Goal: Communication & Community: Share content

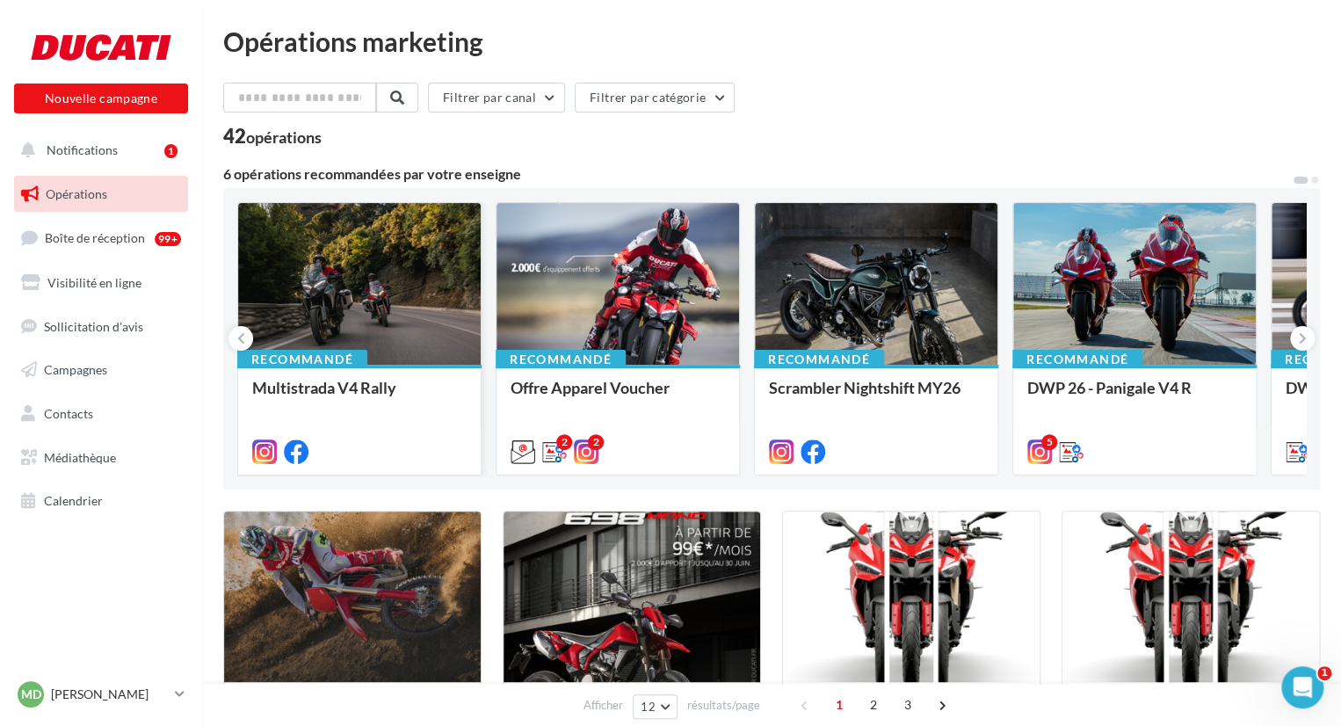
click at [366, 299] on div at bounding box center [359, 284] width 243 height 163
click at [127, 146] on button "Notifications 1" at bounding box center [98, 150] width 174 height 37
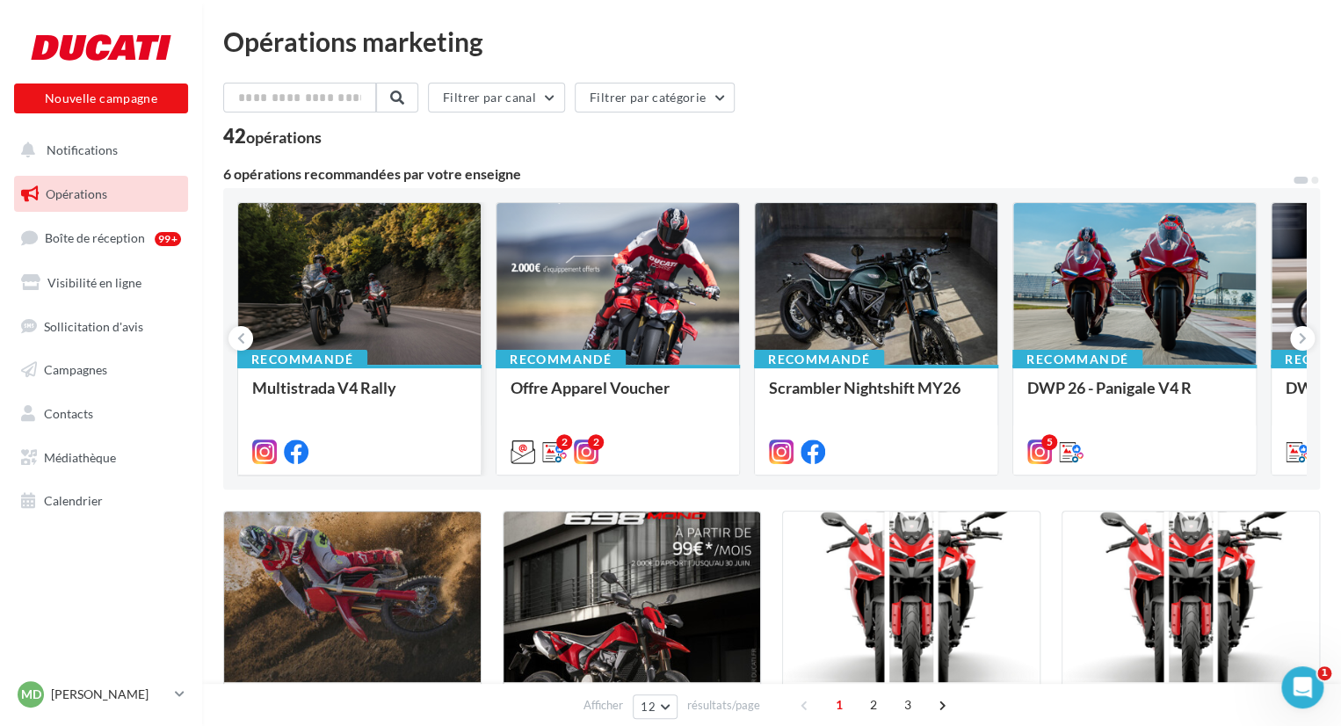
click at [364, 287] on div at bounding box center [359, 284] width 243 height 163
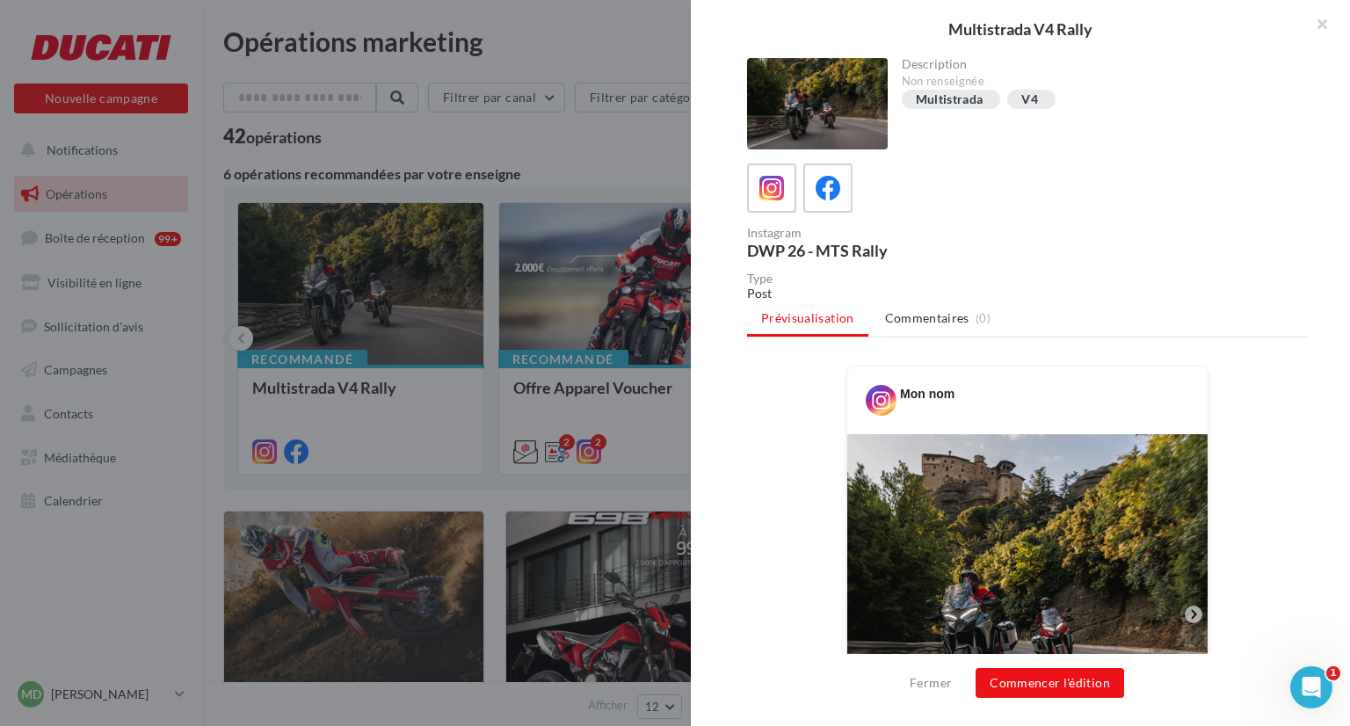
click at [846, 214] on div "Instagram DWP 26 - MTS Rally" at bounding box center [1027, 210] width 561 height 95
click at [827, 198] on icon at bounding box center [828, 188] width 25 height 25
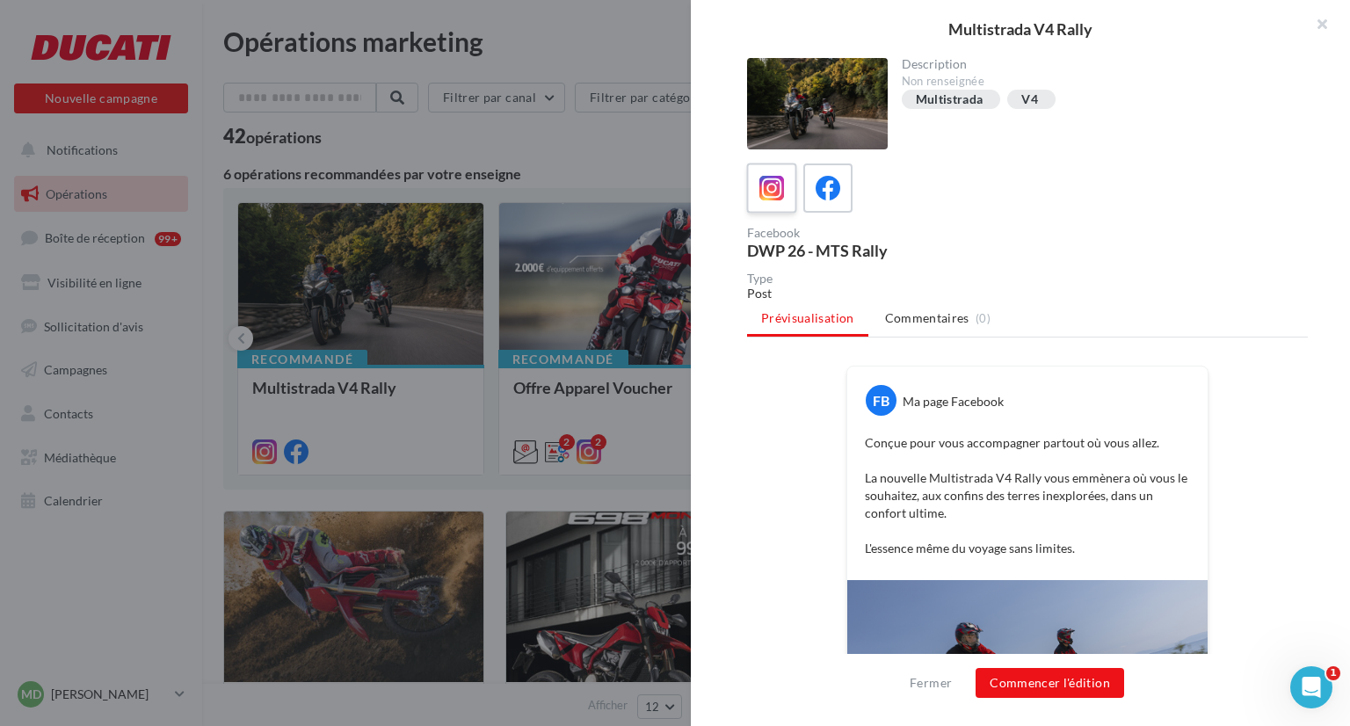
click at [772, 201] on span at bounding box center [771, 189] width 25 height 27
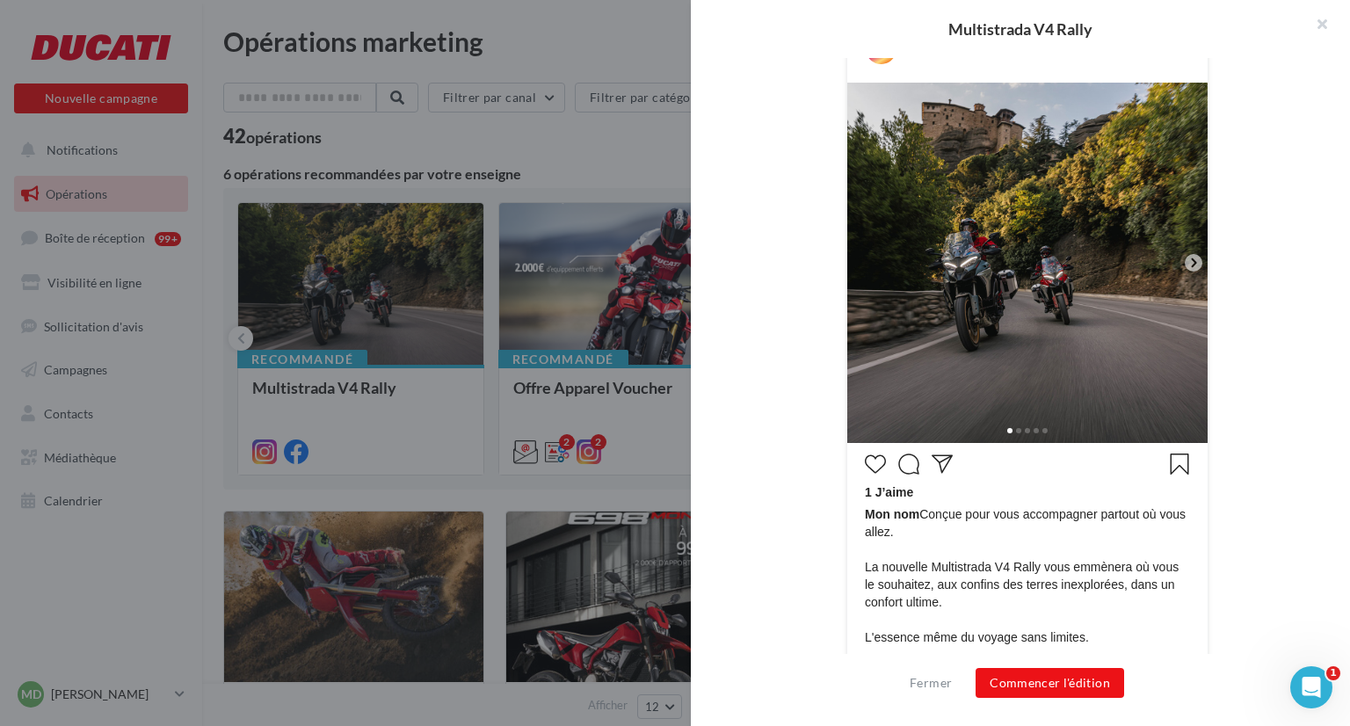
scroll to position [474, 0]
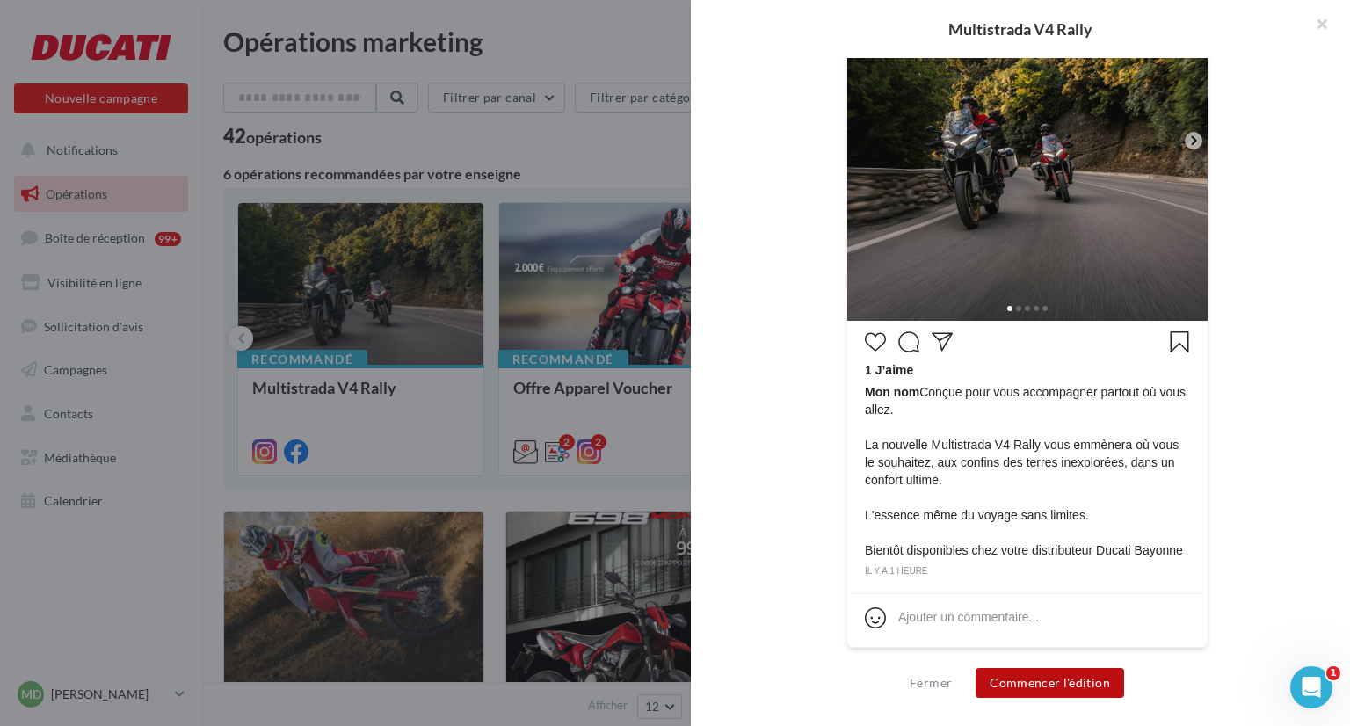
click at [1059, 671] on button "Commencer l'édition" at bounding box center [1050, 683] width 149 height 30
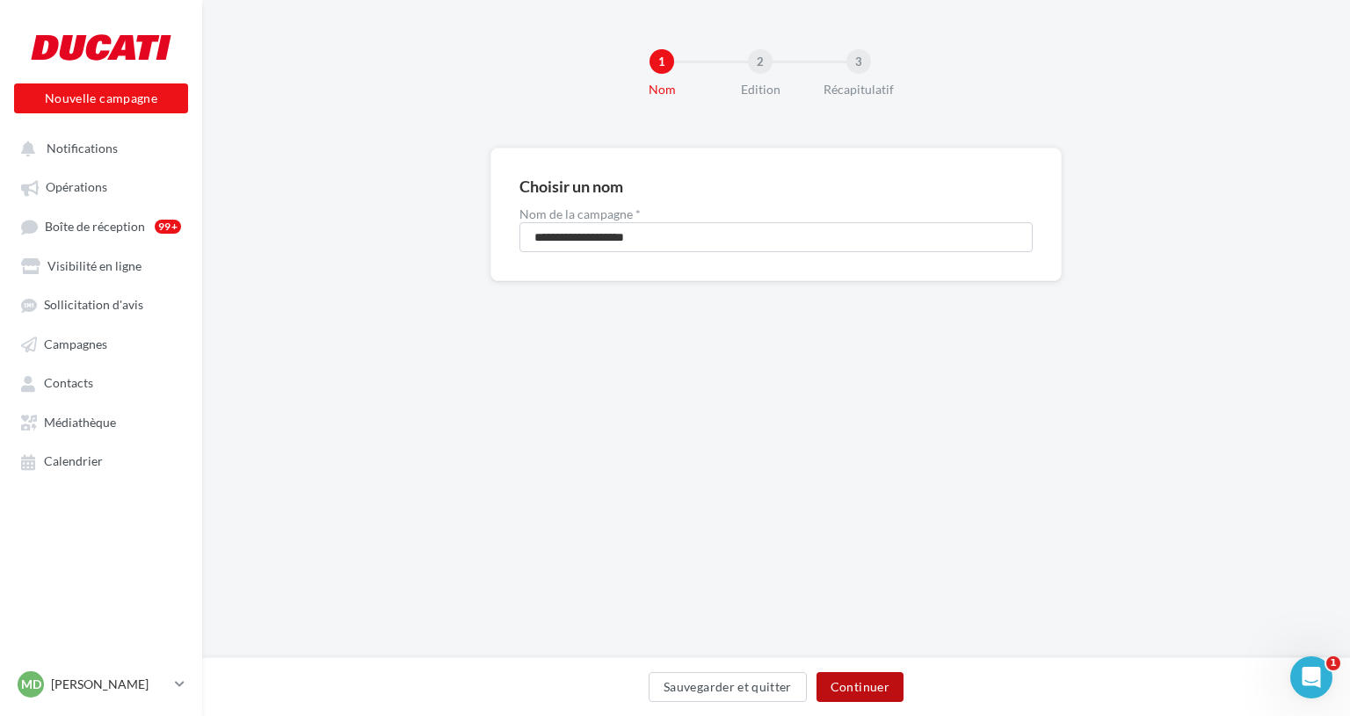
click at [861, 701] on button "Continuer" at bounding box center [860, 687] width 87 height 30
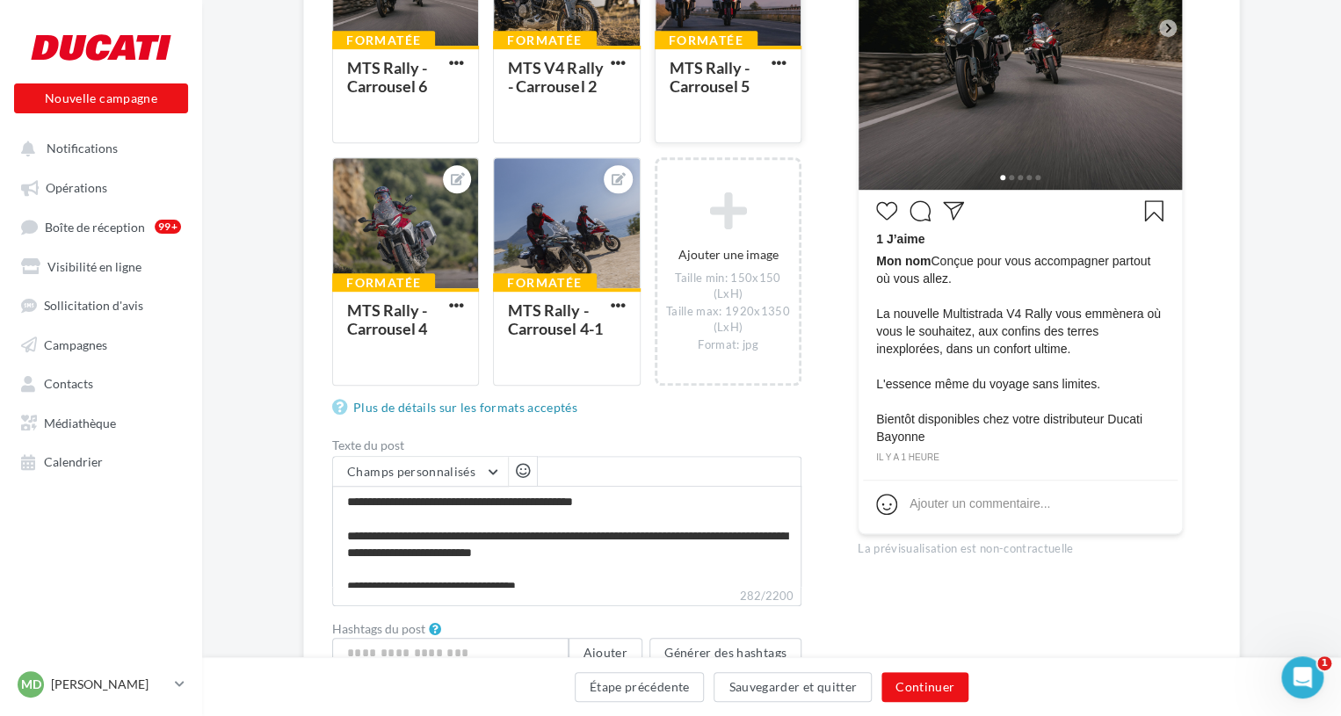
scroll to position [425, 0]
click at [981, 421] on span "Mon nom Conçue pour vous accompagner partout où vous allez. La nouvelle Multist…" at bounding box center [1020, 347] width 288 height 193
click at [977, 421] on span "Mon nom Conçue pour vous accompagner partout où vous allez. La nouvelle Multist…" at bounding box center [1020, 347] width 288 height 193
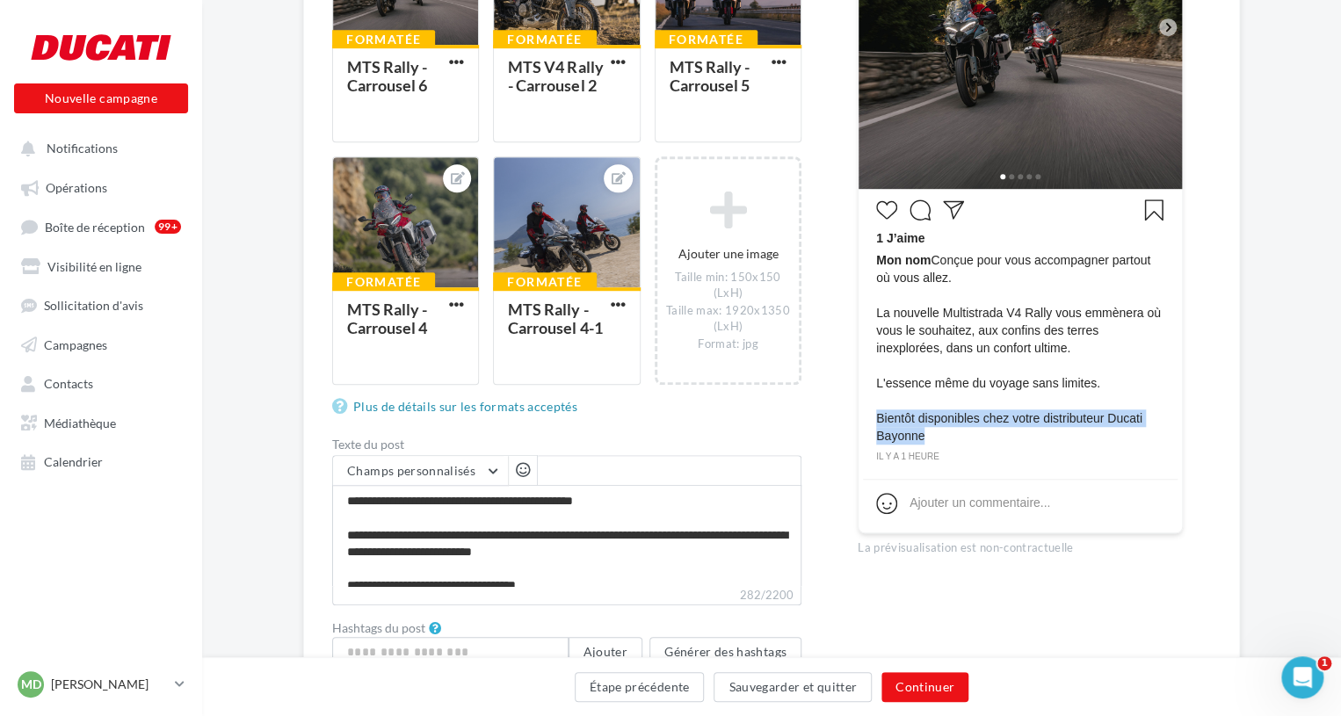
click at [977, 421] on span "Mon nom Conçue pour vous accompagner partout où vous allez. La nouvelle Multist…" at bounding box center [1020, 347] width 288 height 193
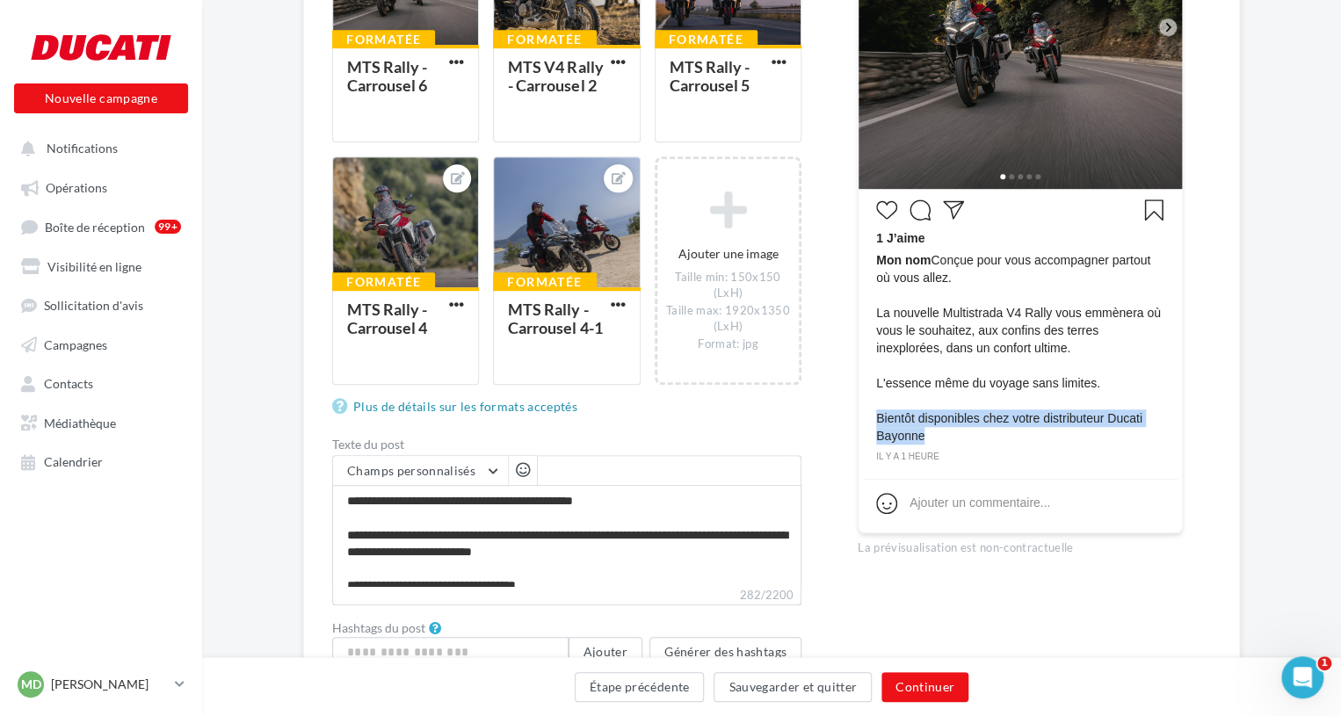
click at [977, 421] on span "Mon nom Conçue pour vous accompagner partout où vous allez. La nouvelle Multist…" at bounding box center [1020, 347] width 288 height 193
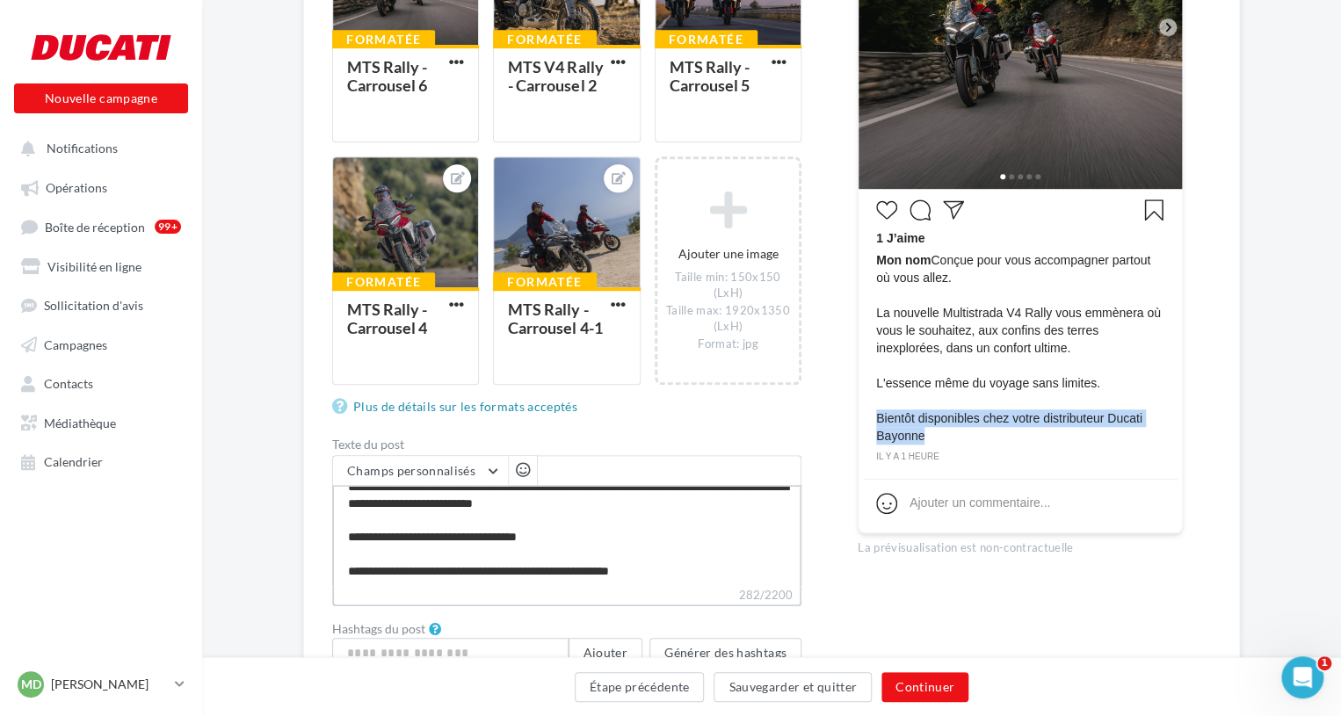
scroll to position [49, 0]
click at [448, 570] on textarea "**********" at bounding box center [566, 535] width 469 height 101
type textarea "**********"
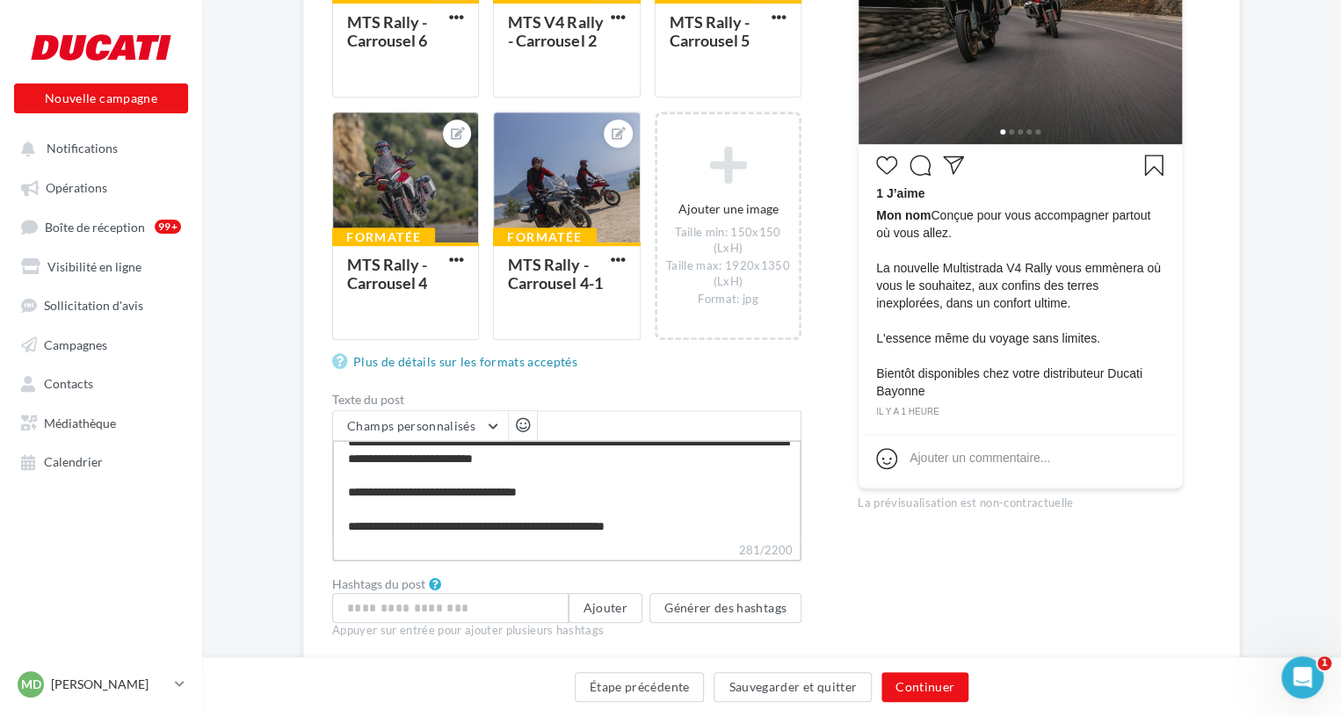
scroll to position [475, 0]
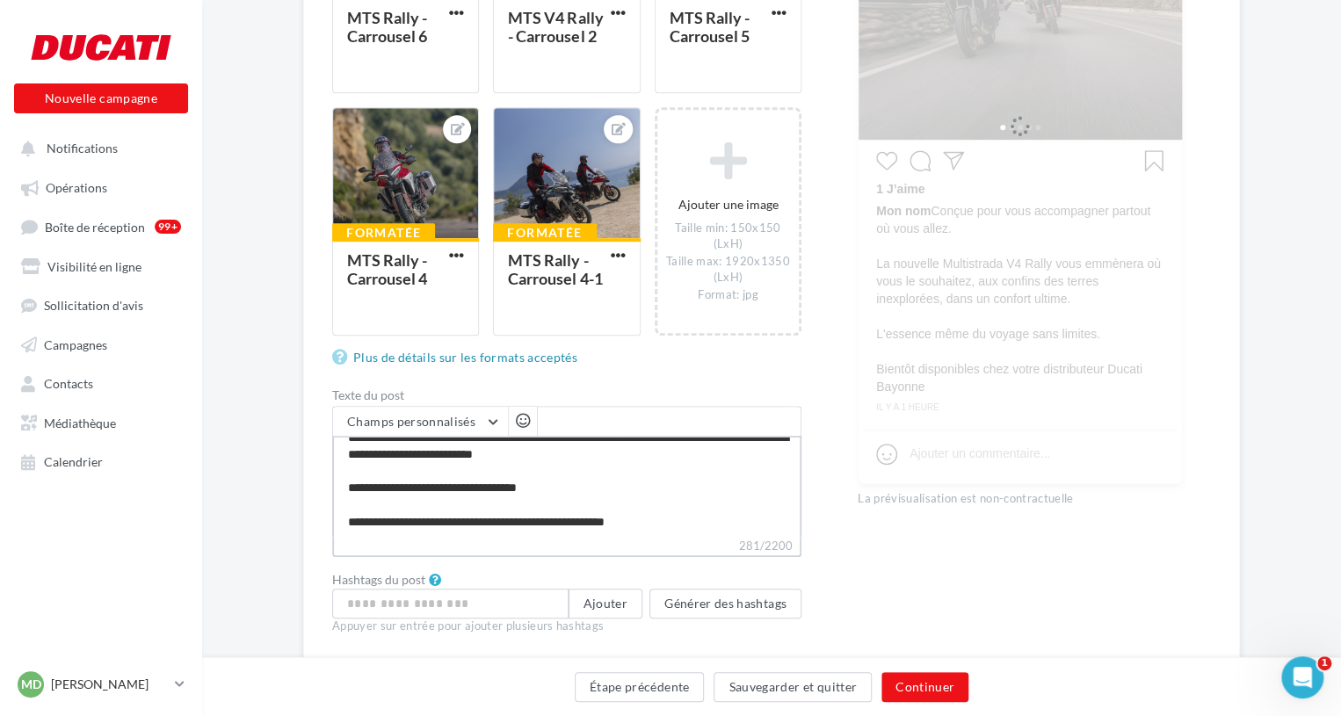
click at [573, 521] on textarea "**********" at bounding box center [566, 486] width 469 height 101
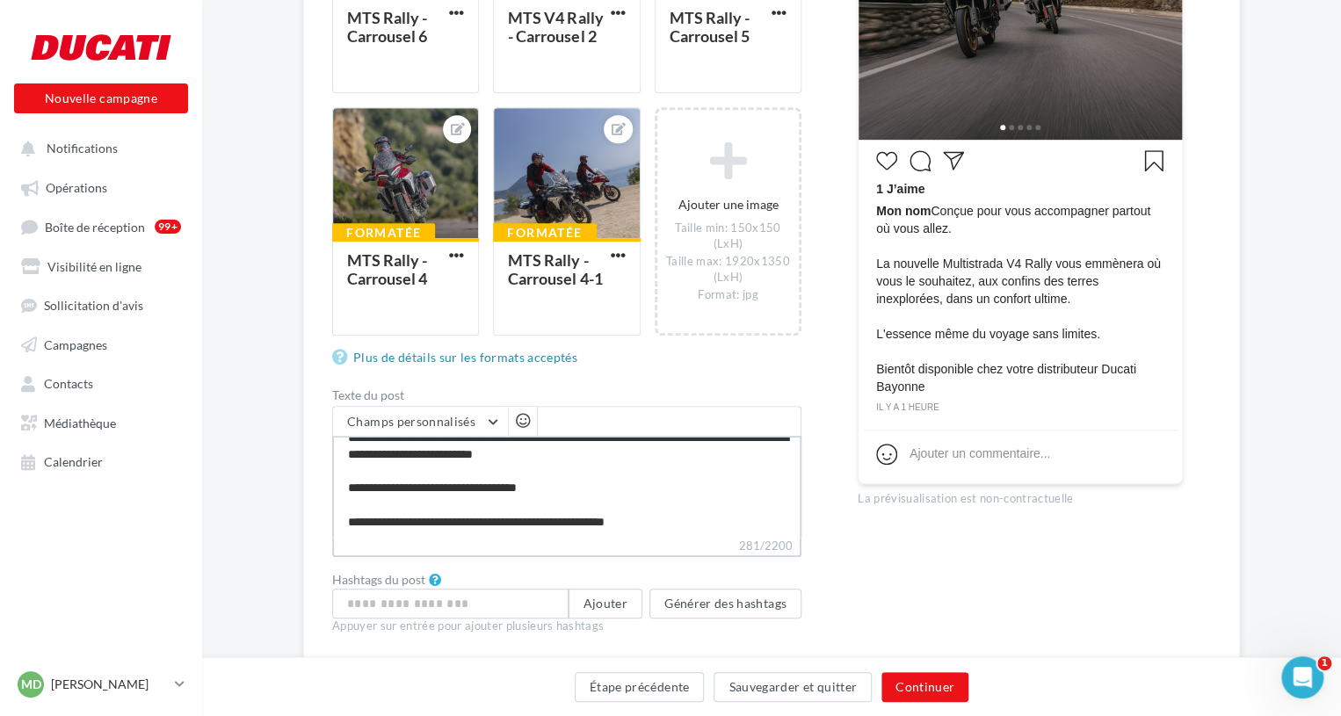
type textarea "**********"
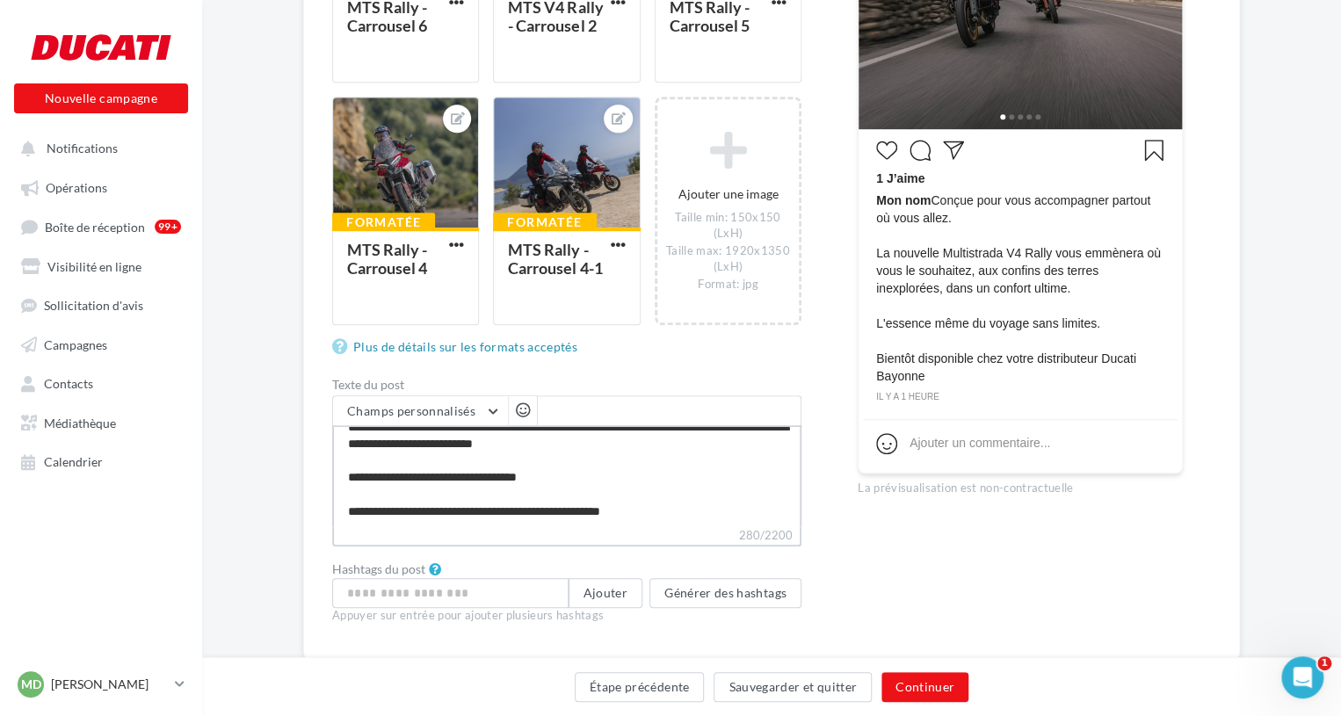
scroll to position [531, 0]
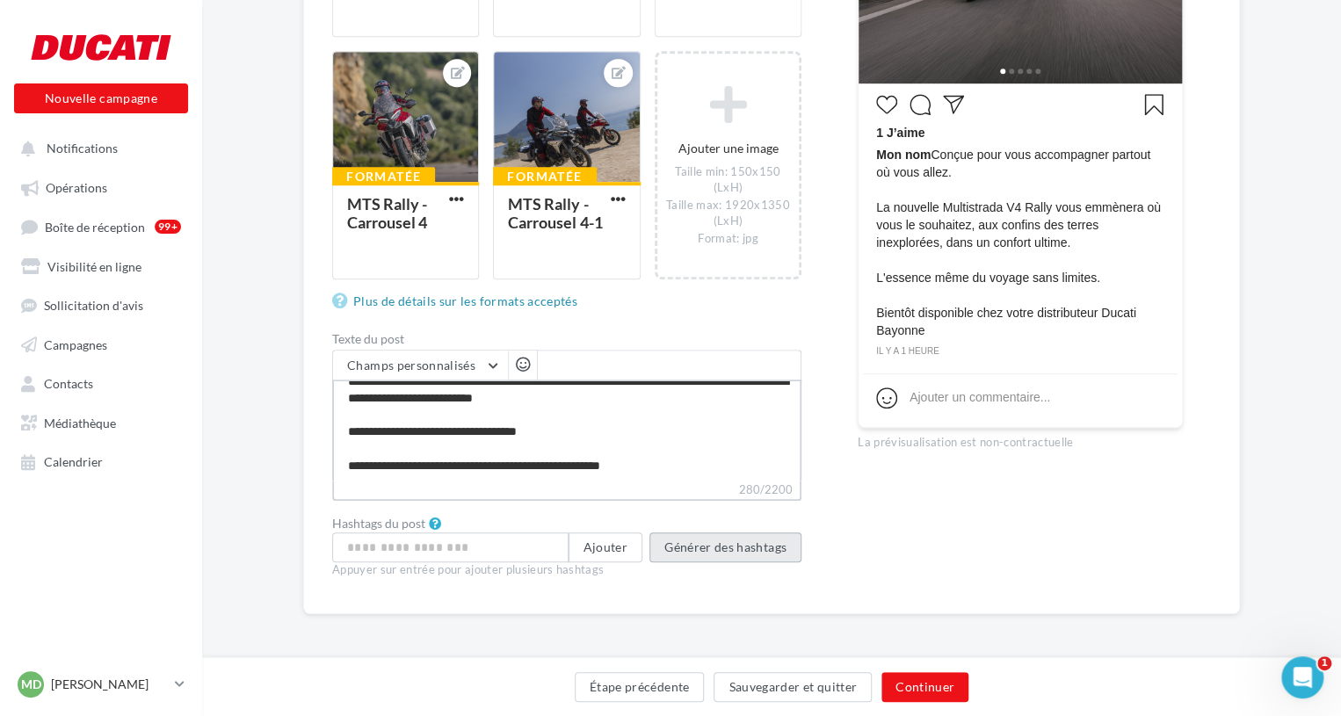
type textarea "**********"
click at [716, 553] on button "Générer des hashtags" at bounding box center [726, 547] width 152 height 30
click at [693, 472] on textarea "**********" at bounding box center [566, 430] width 469 height 101
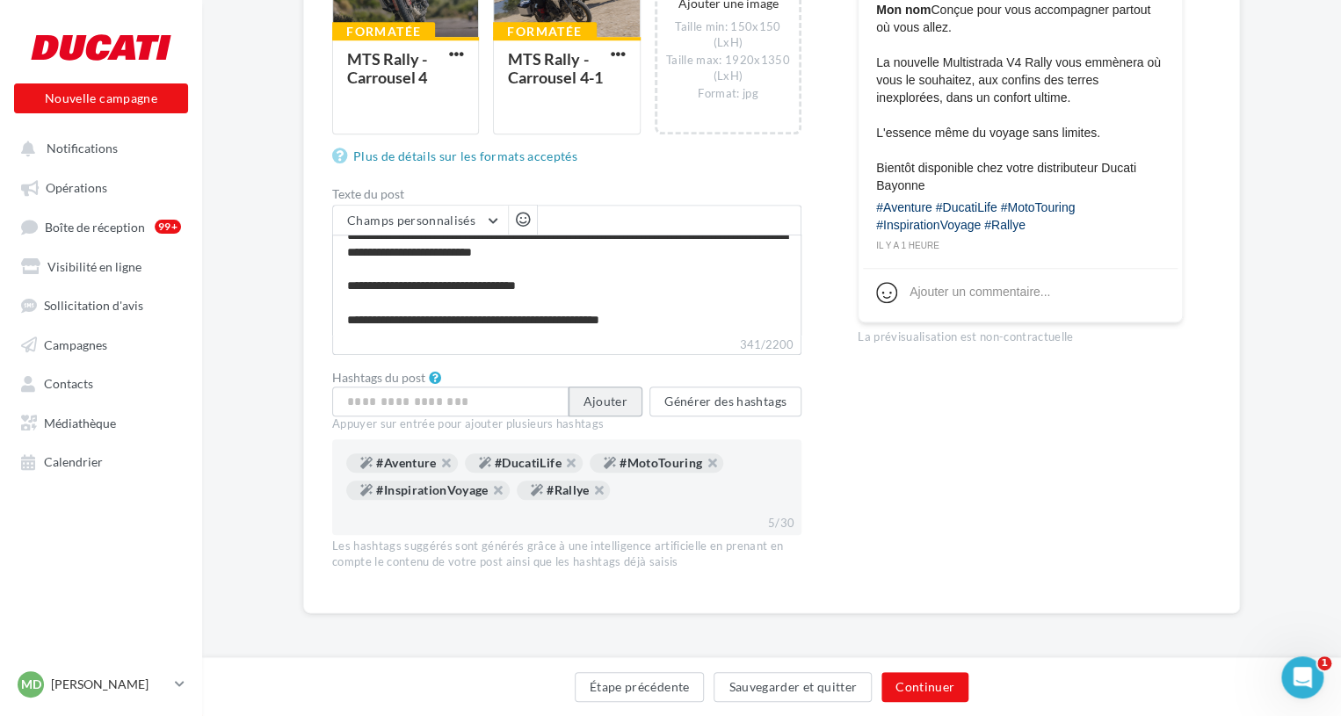
scroll to position [675, 0]
click at [599, 407] on button "Ajouter" at bounding box center [606, 403] width 74 height 30
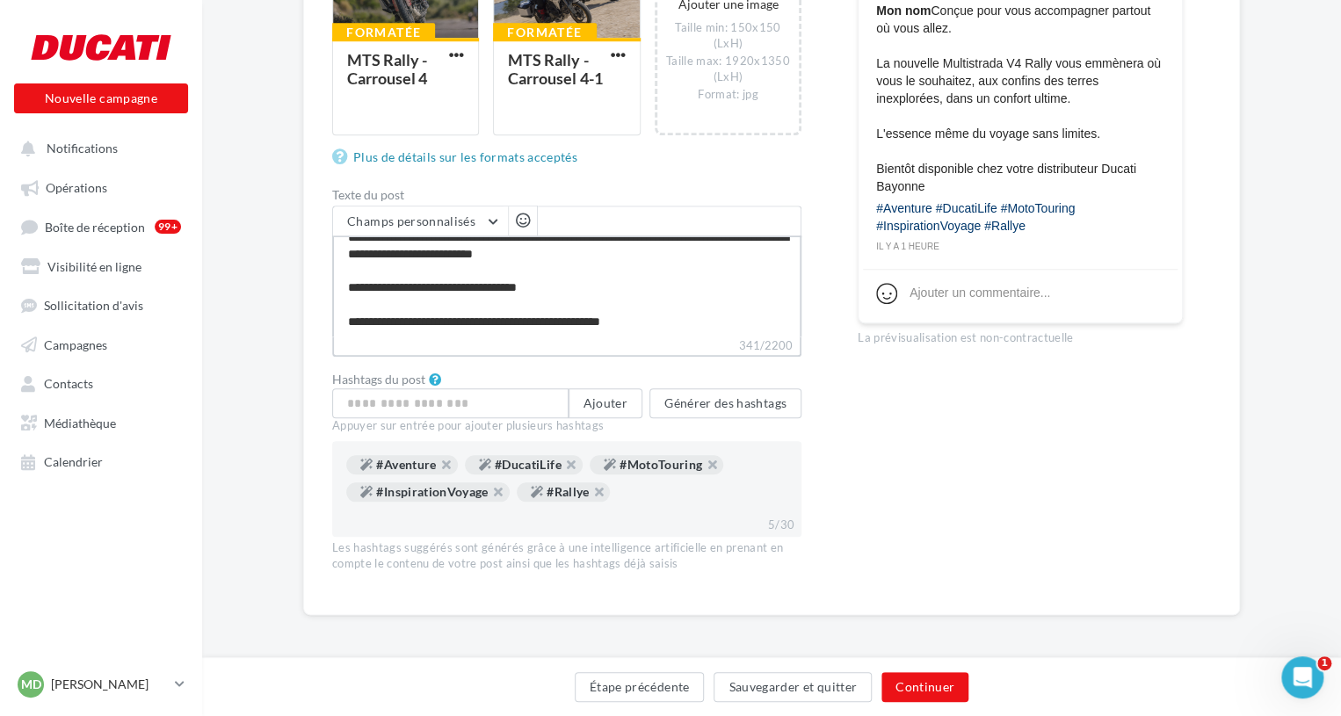
click at [700, 320] on textarea "**********" at bounding box center [566, 286] width 469 height 101
type textarea "**********"
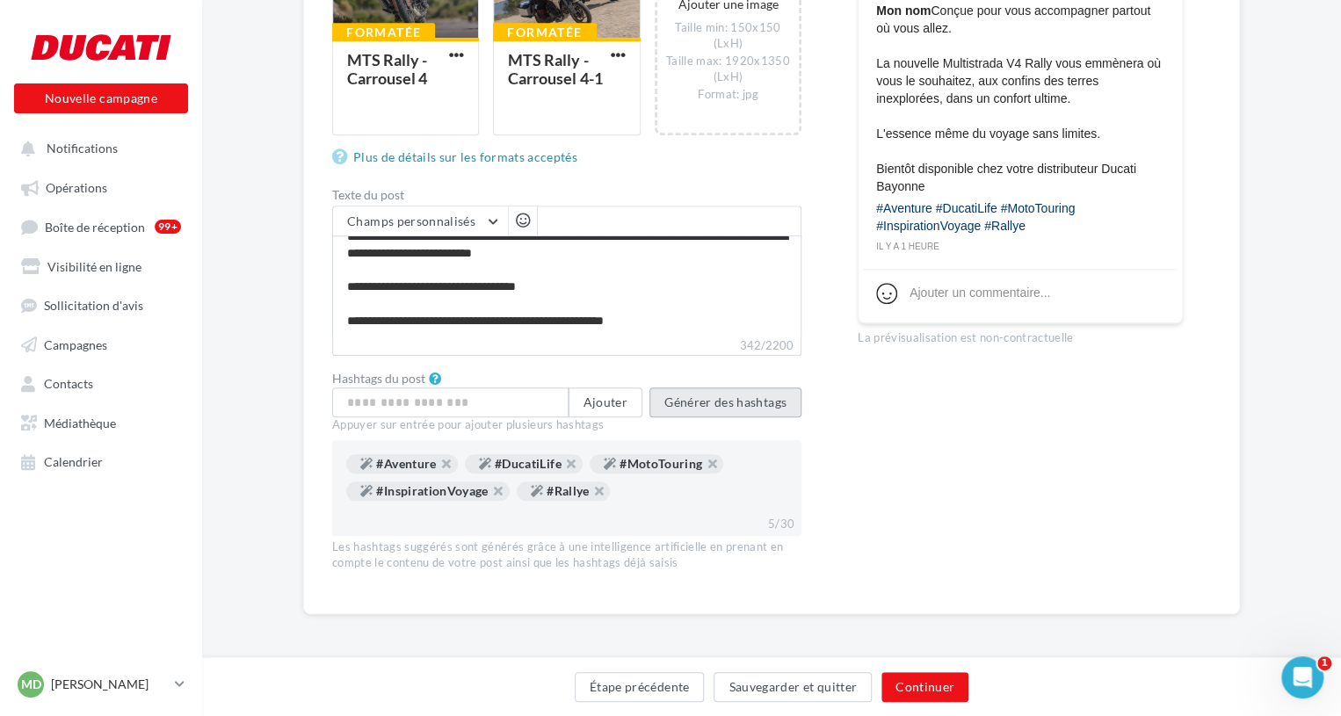
click at [728, 400] on button "Générer des hashtags" at bounding box center [726, 403] width 152 height 30
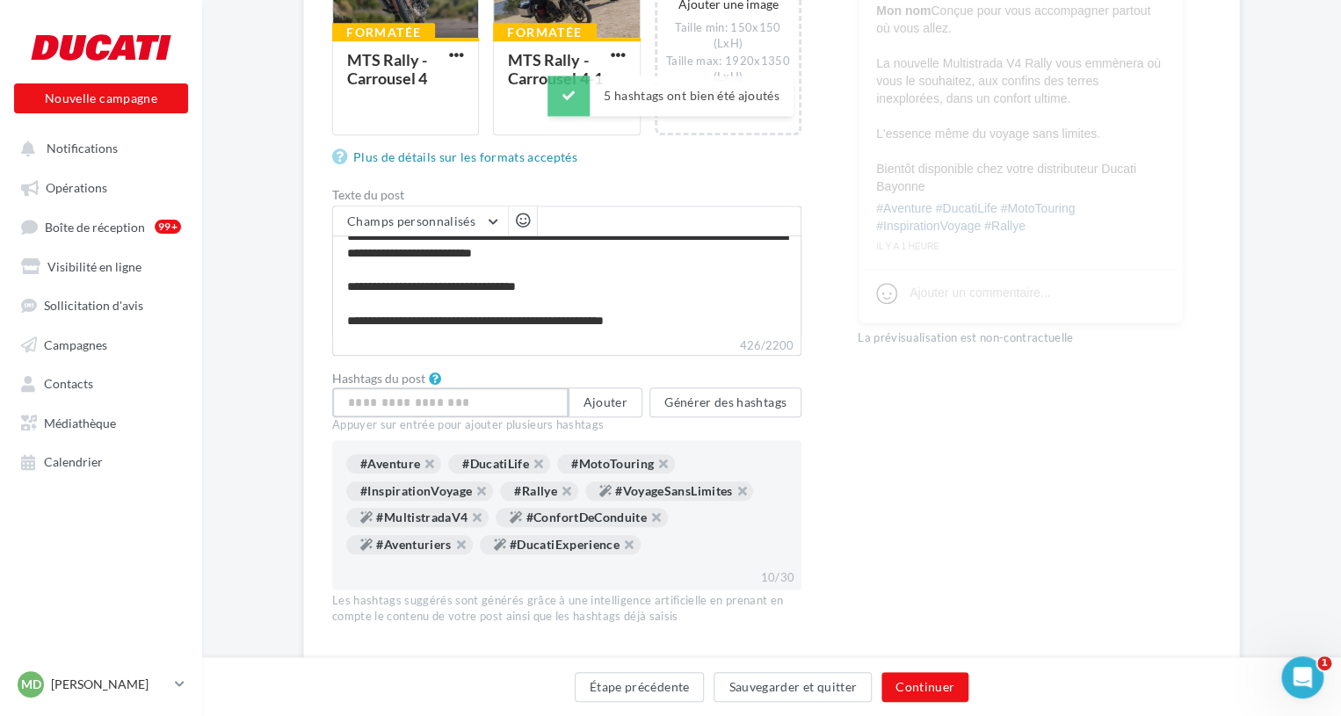
click at [489, 399] on input "text" at bounding box center [450, 403] width 236 height 30
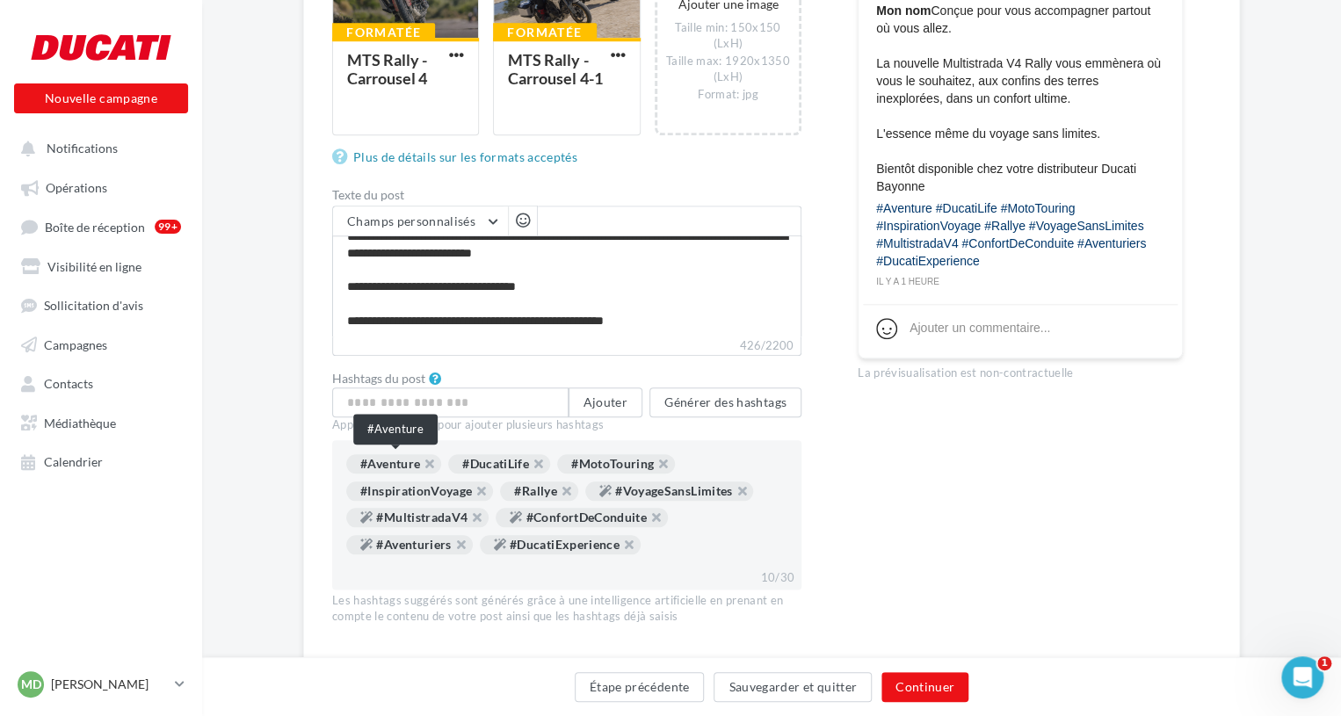
click at [401, 461] on div "#Aventure" at bounding box center [393, 463] width 95 height 19
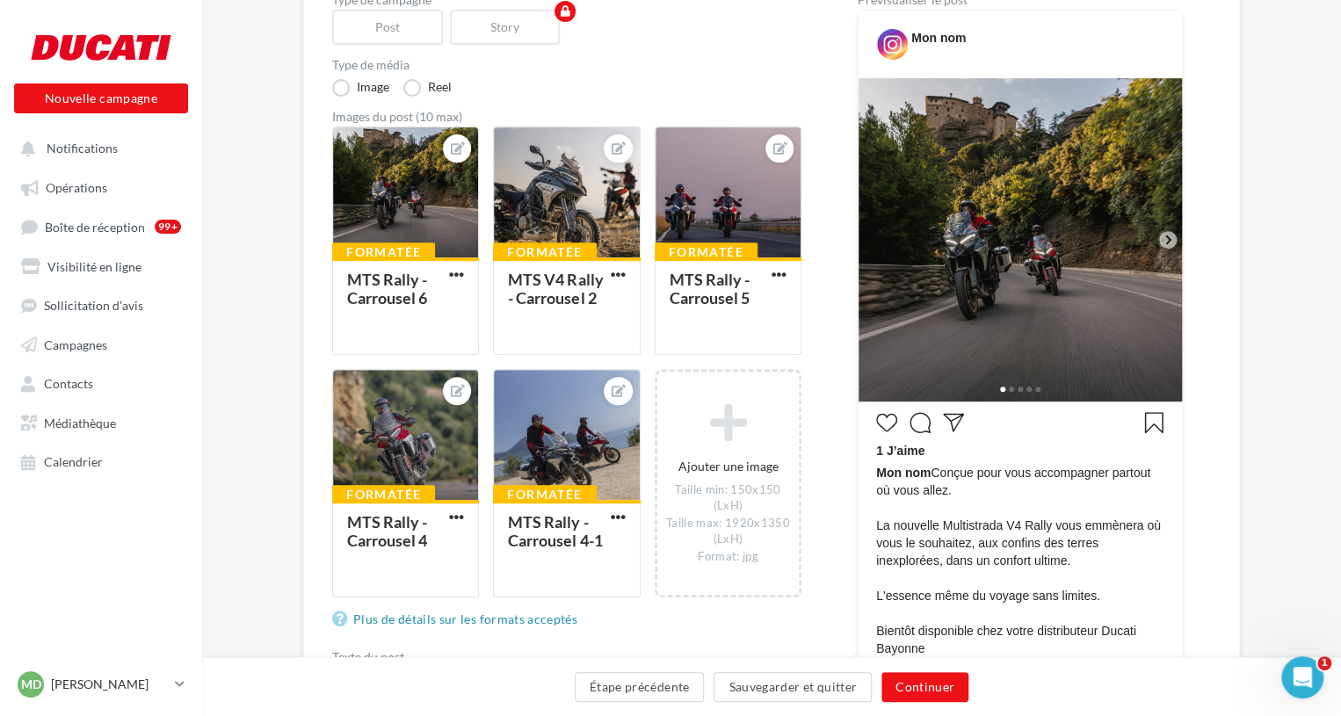
scroll to position [211, 0]
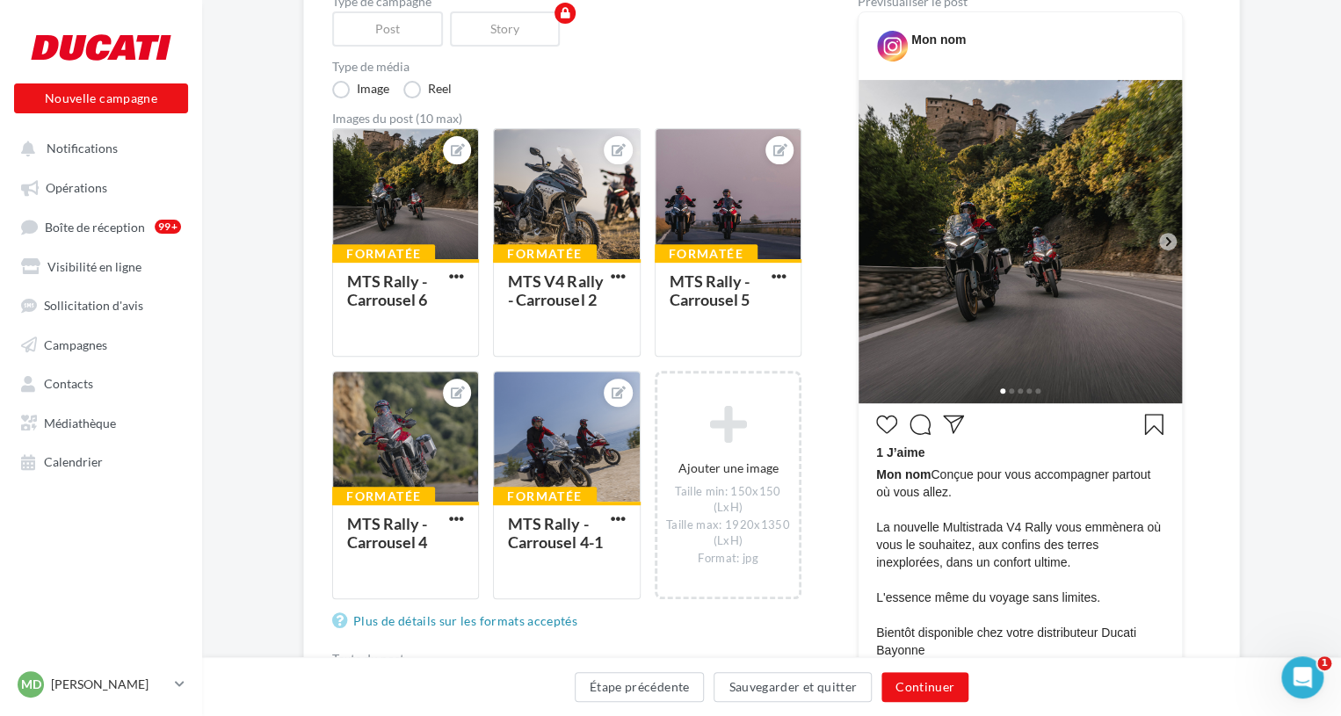
click at [1165, 243] on icon at bounding box center [1168, 242] width 16 height 16
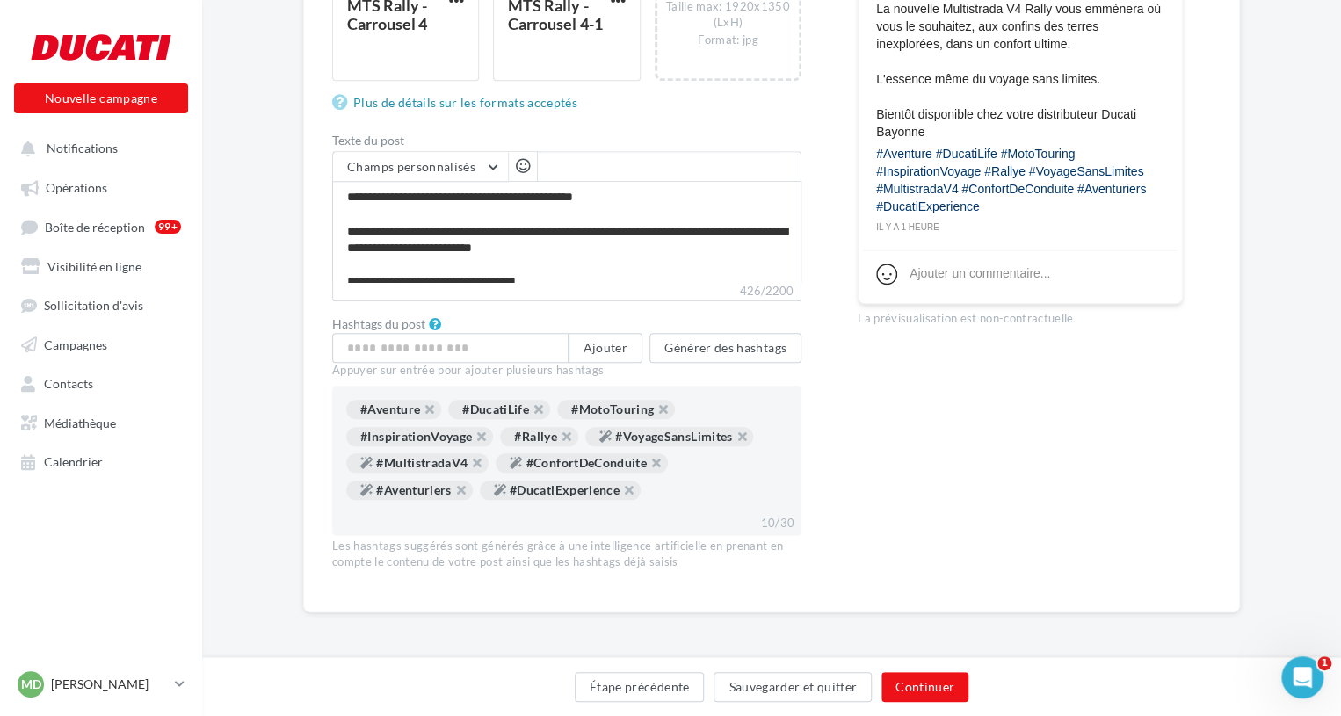
scroll to position [729, 0]
click at [919, 685] on button "Continuer" at bounding box center [925, 687] width 87 height 30
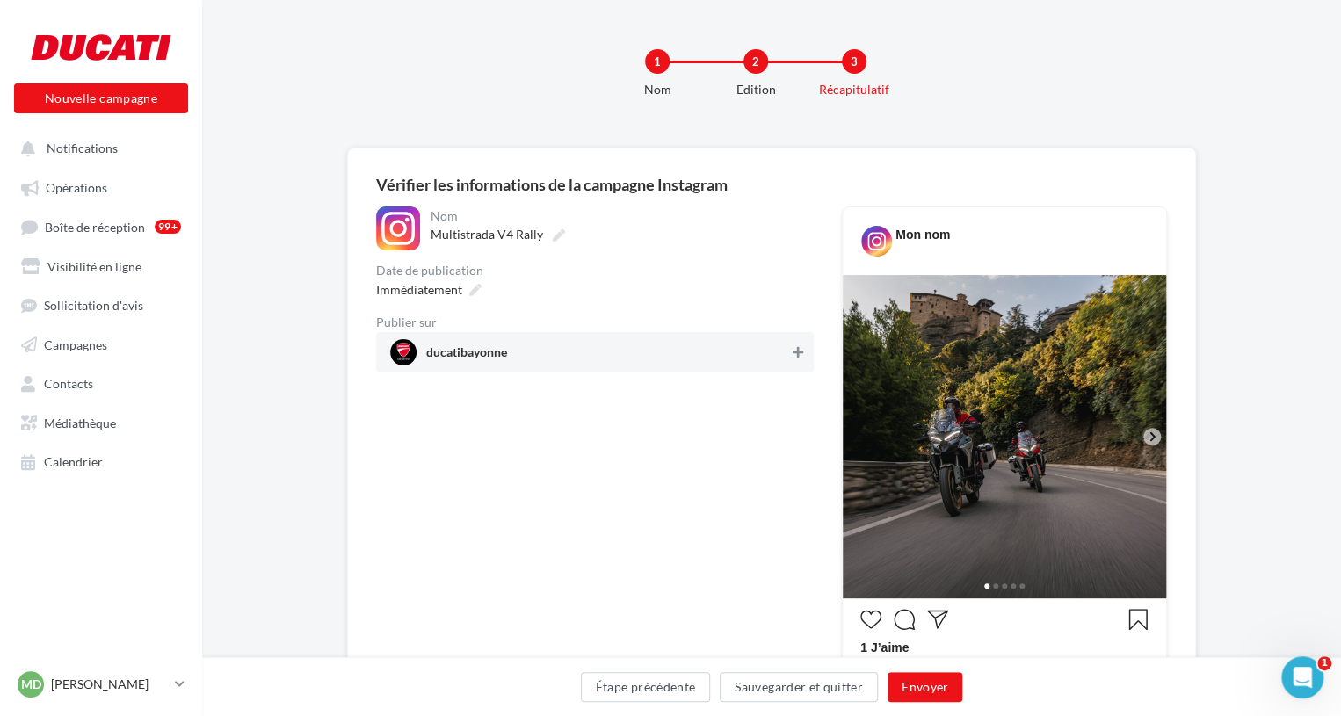
click at [794, 357] on icon at bounding box center [798, 352] width 11 height 12
click at [897, 679] on button "Envoyer" at bounding box center [925, 687] width 75 height 30
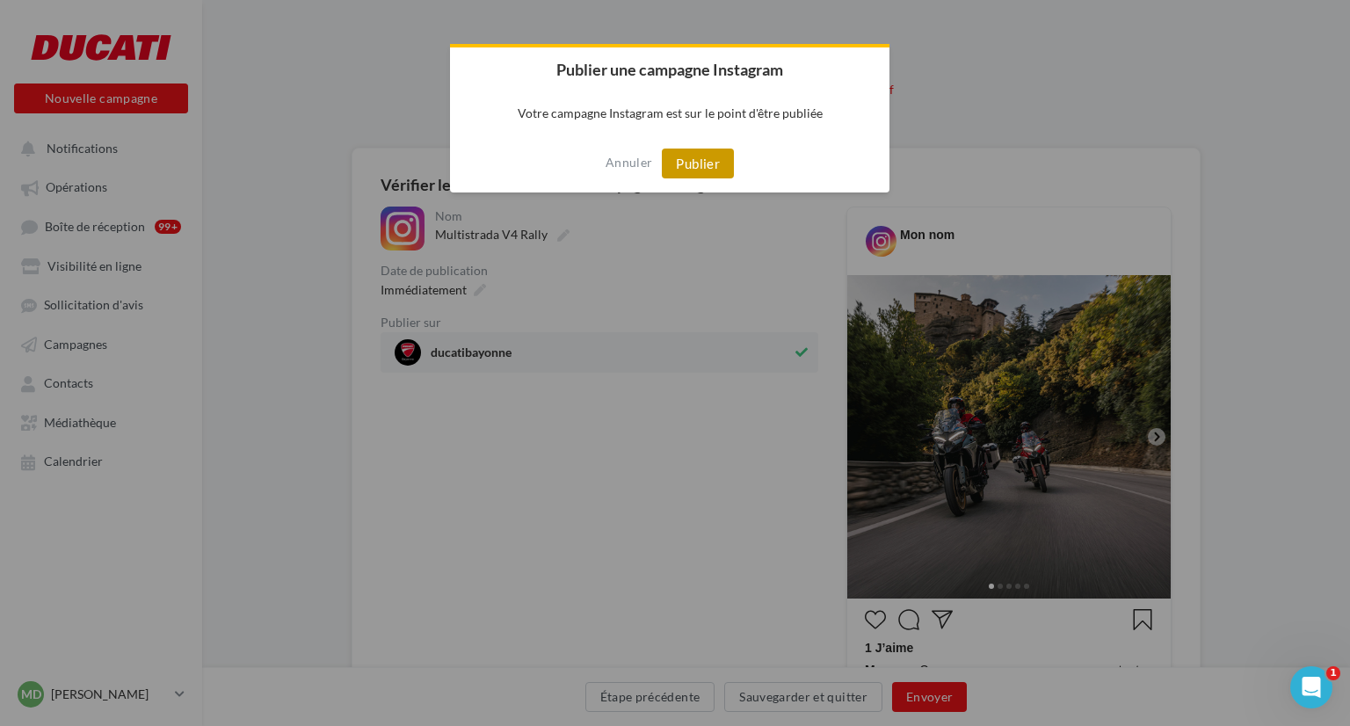
click at [719, 166] on button "Publier" at bounding box center [698, 164] width 72 height 30
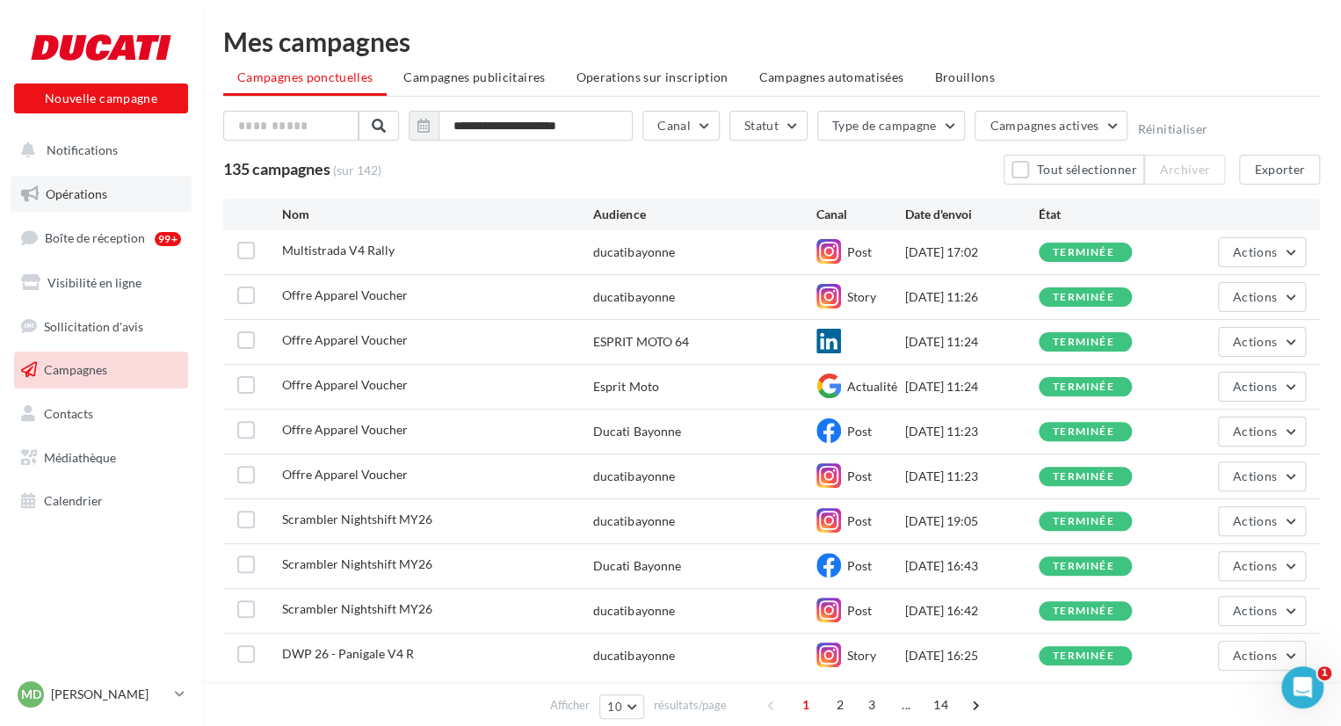
click at [120, 185] on link "Opérations" at bounding box center [101, 194] width 181 height 37
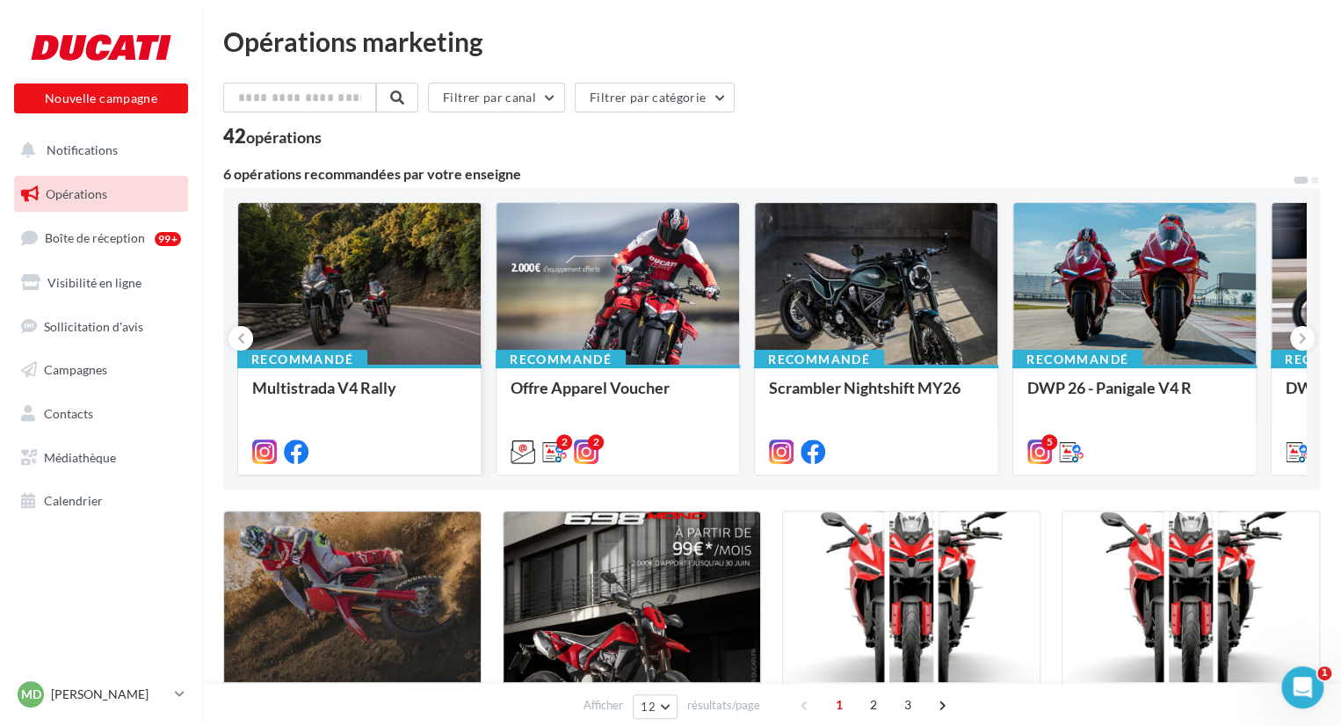
click at [348, 290] on div at bounding box center [359, 284] width 243 height 163
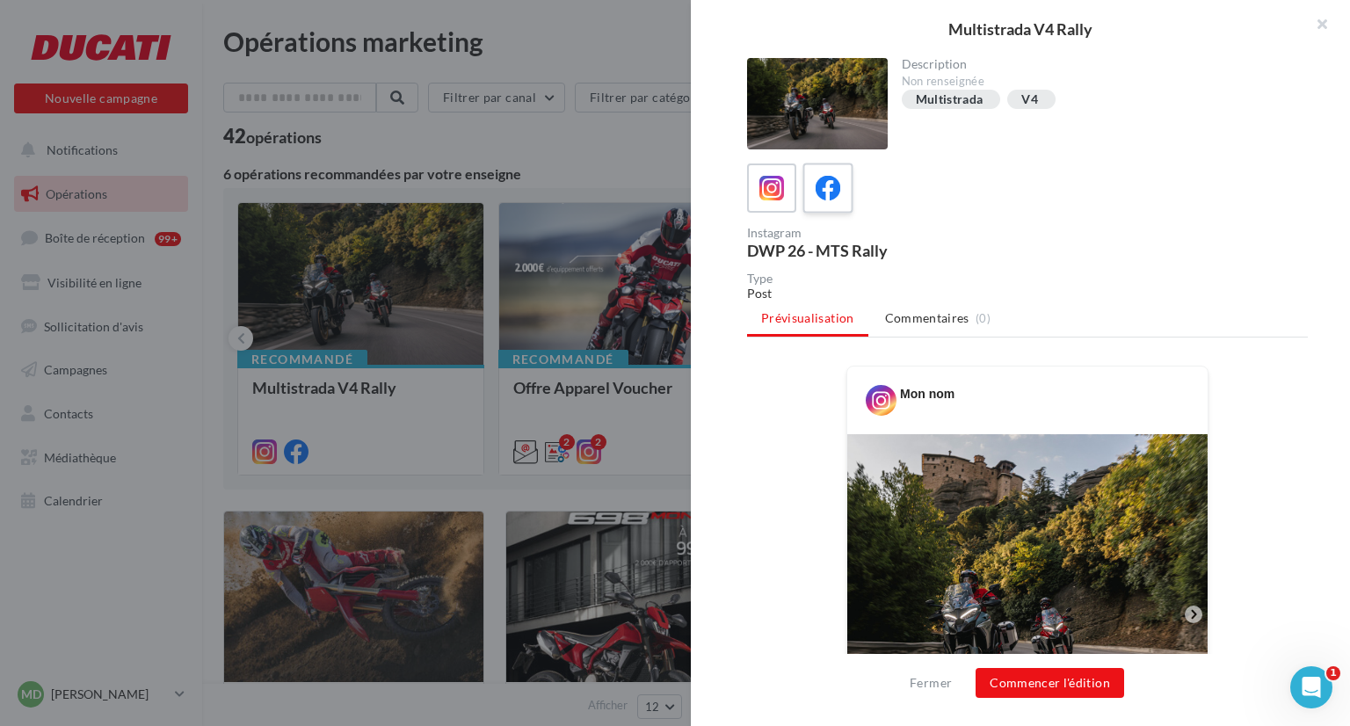
click at [822, 180] on icon at bounding box center [828, 188] width 25 height 25
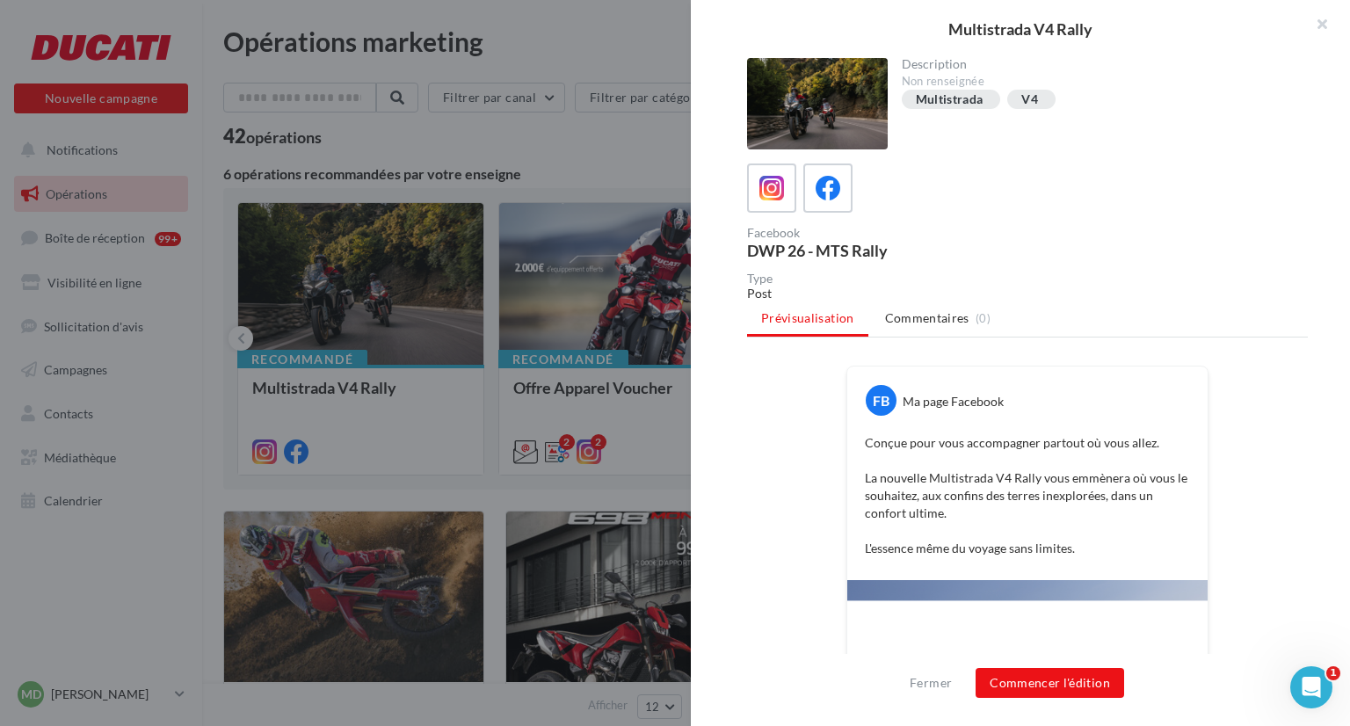
scroll to position [293, 0]
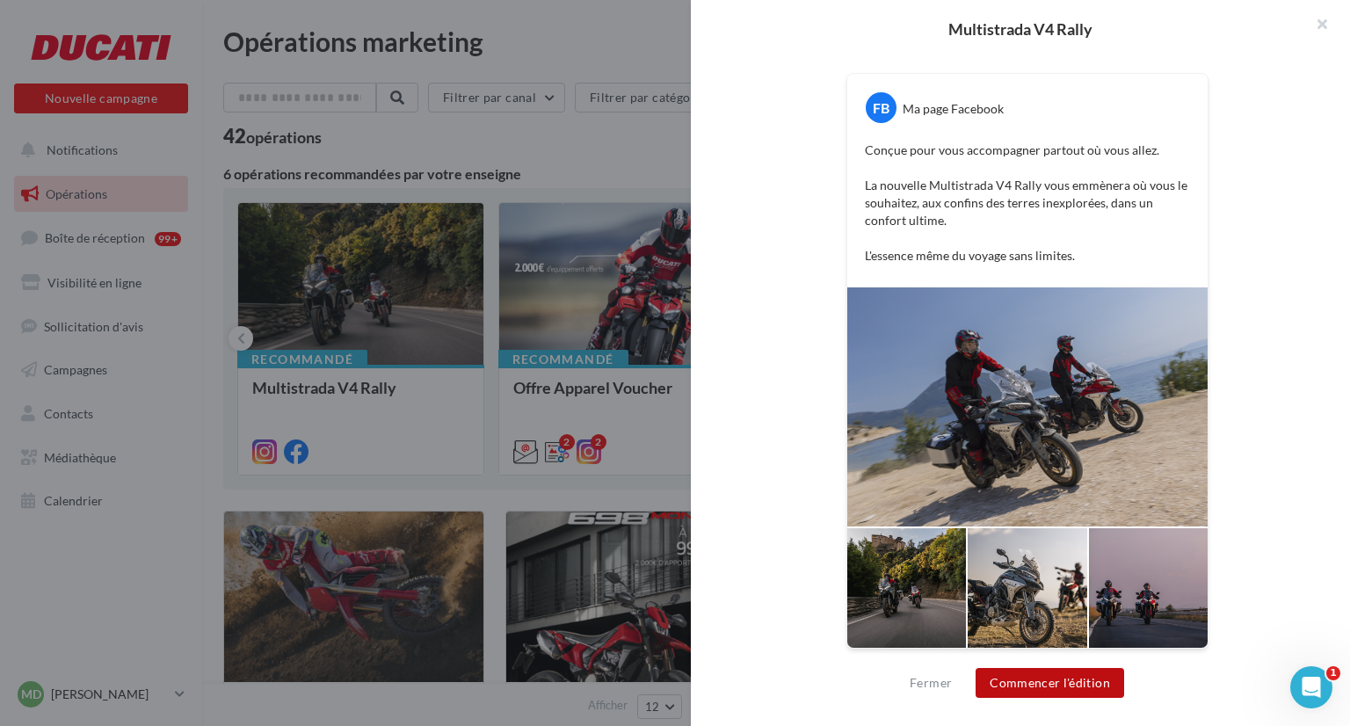
click at [1052, 672] on button "Commencer l'édition" at bounding box center [1050, 683] width 149 height 30
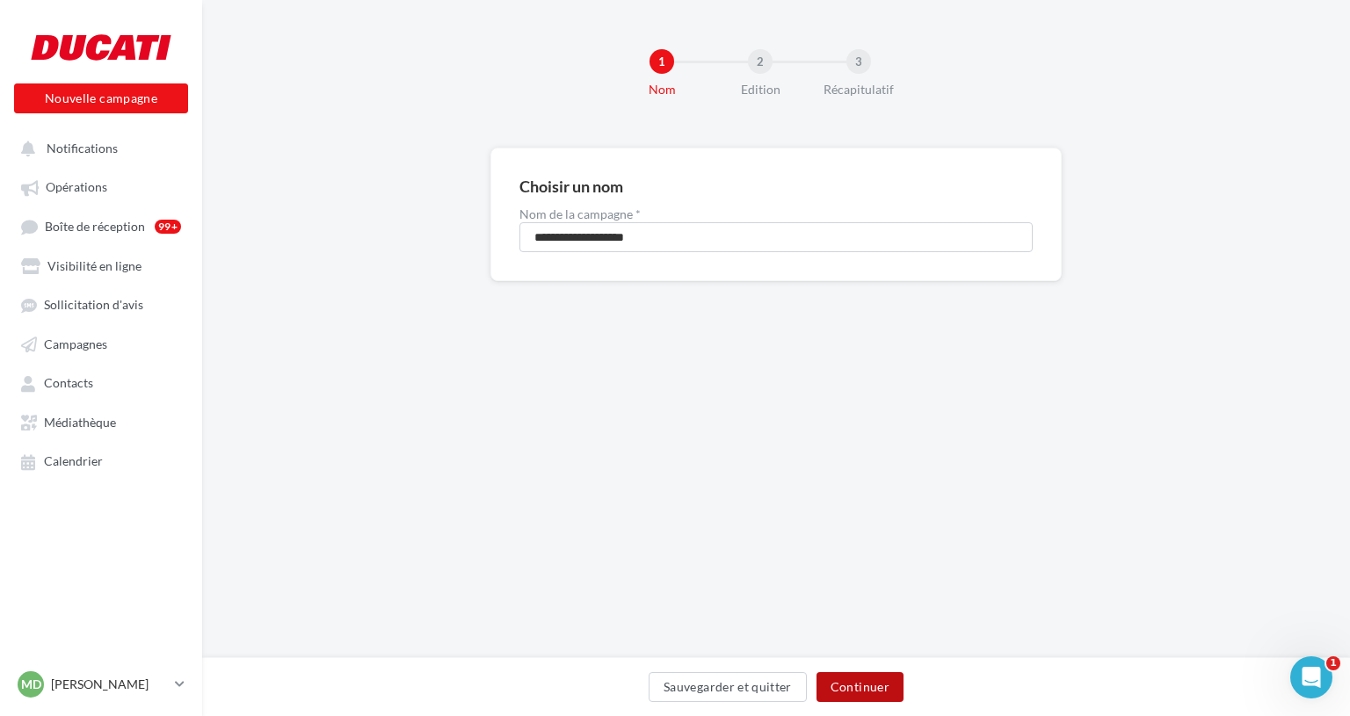
click at [847, 696] on button "Continuer" at bounding box center [860, 687] width 87 height 30
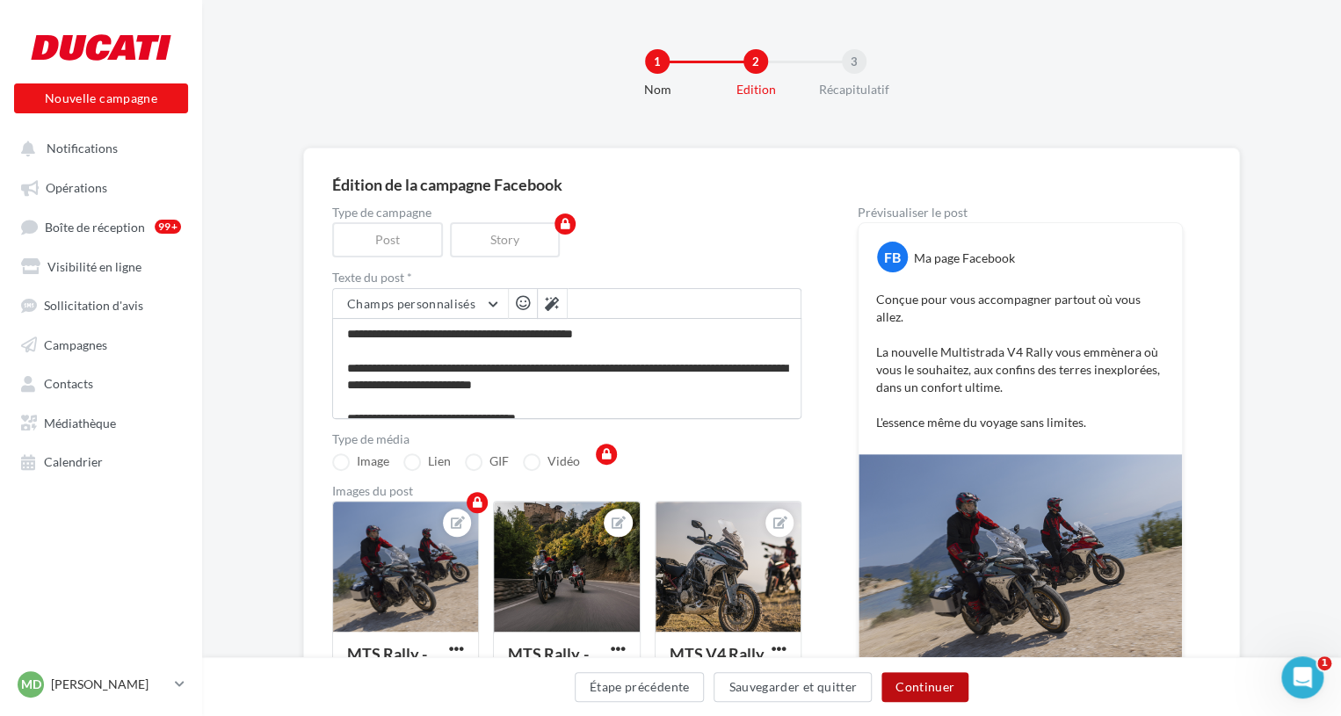
click at [947, 694] on button "Continuer" at bounding box center [925, 687] width 87 height 30
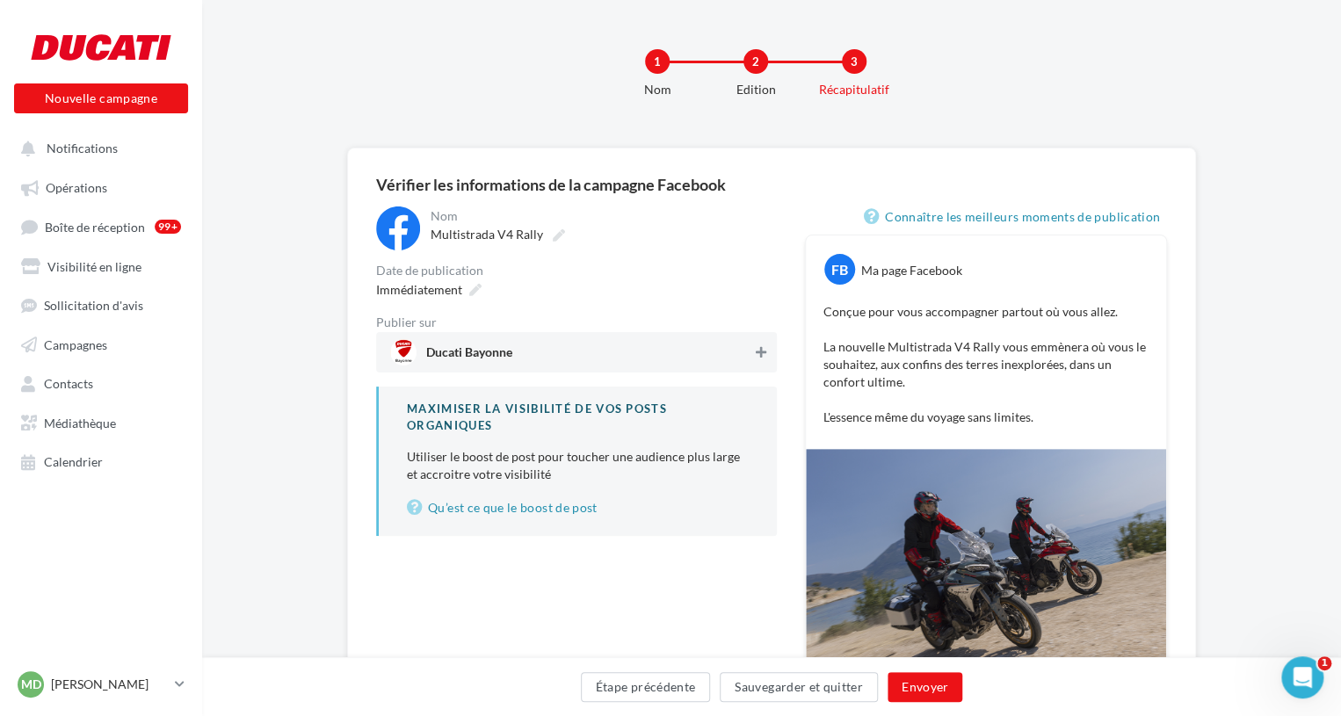
click at [758, 352] on icon at bounding box center [761, 352] width 11 height 12
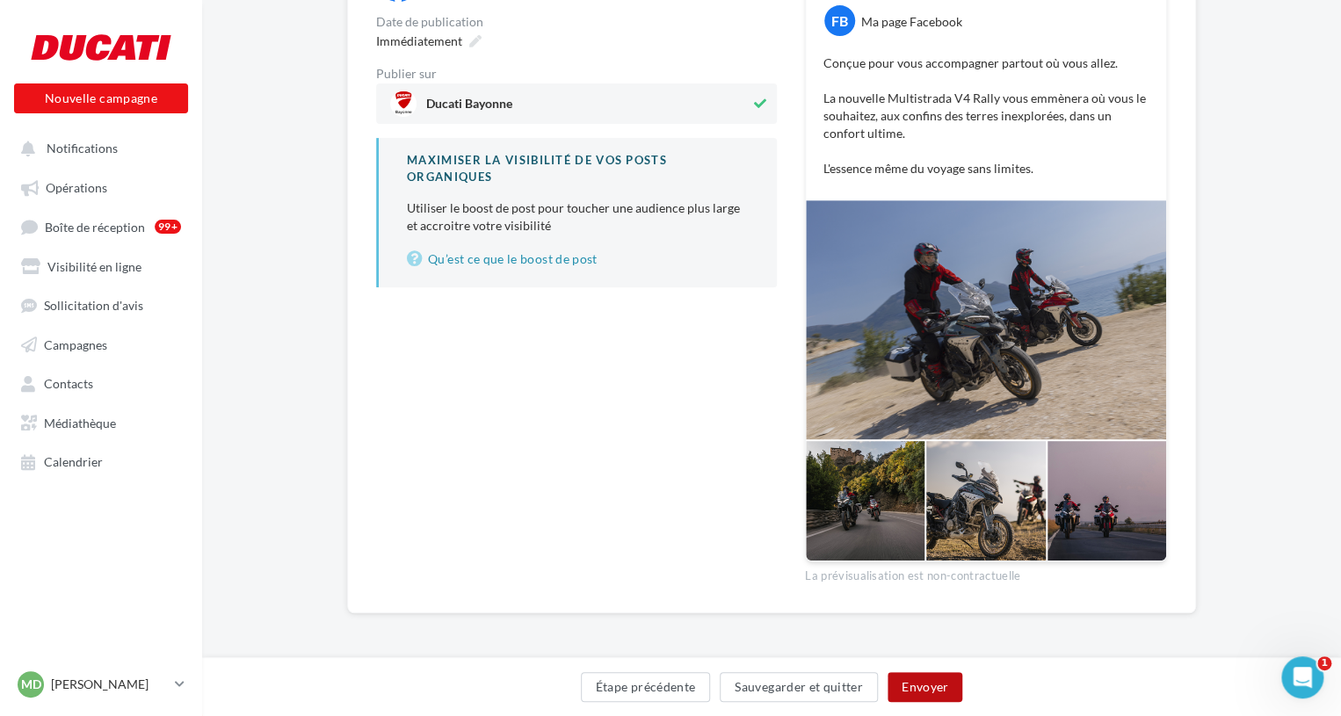
click at [918, 690] on button "Envoyer" at bounding box center [925, 687] width 75 height 30
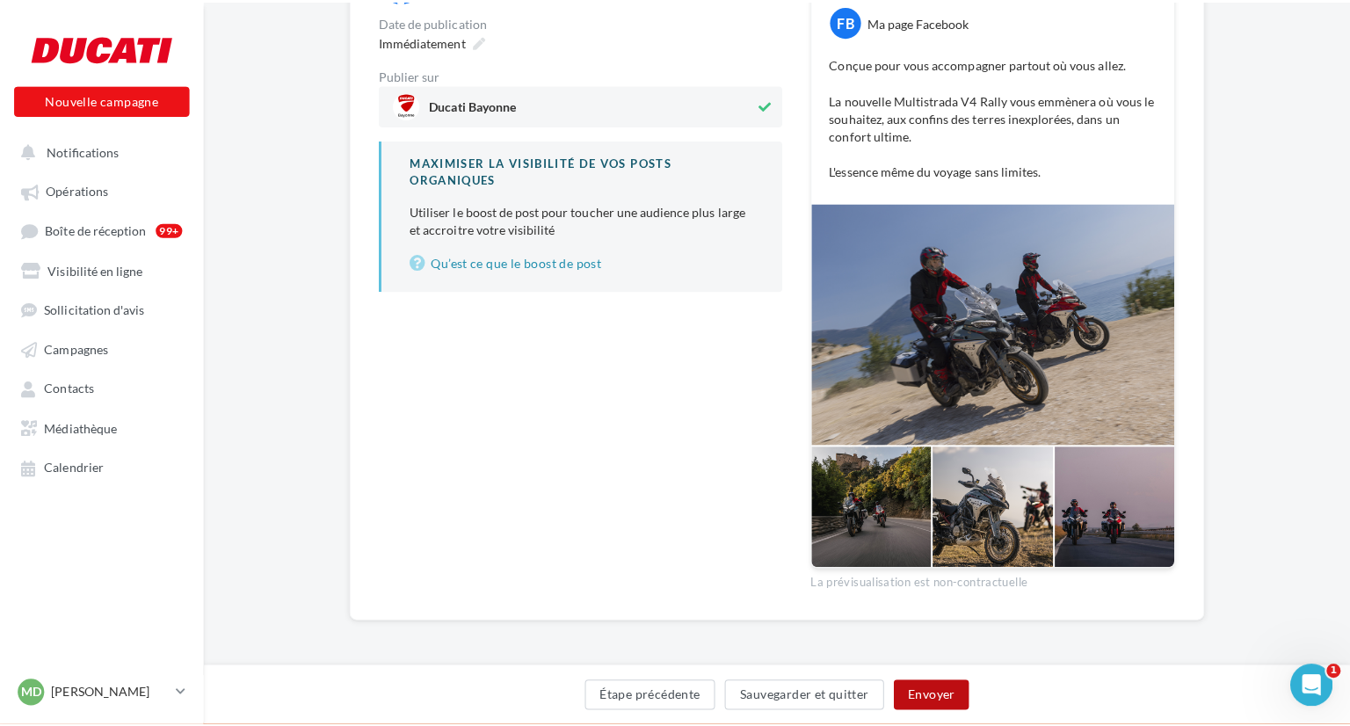
scroll to position [239, 0]
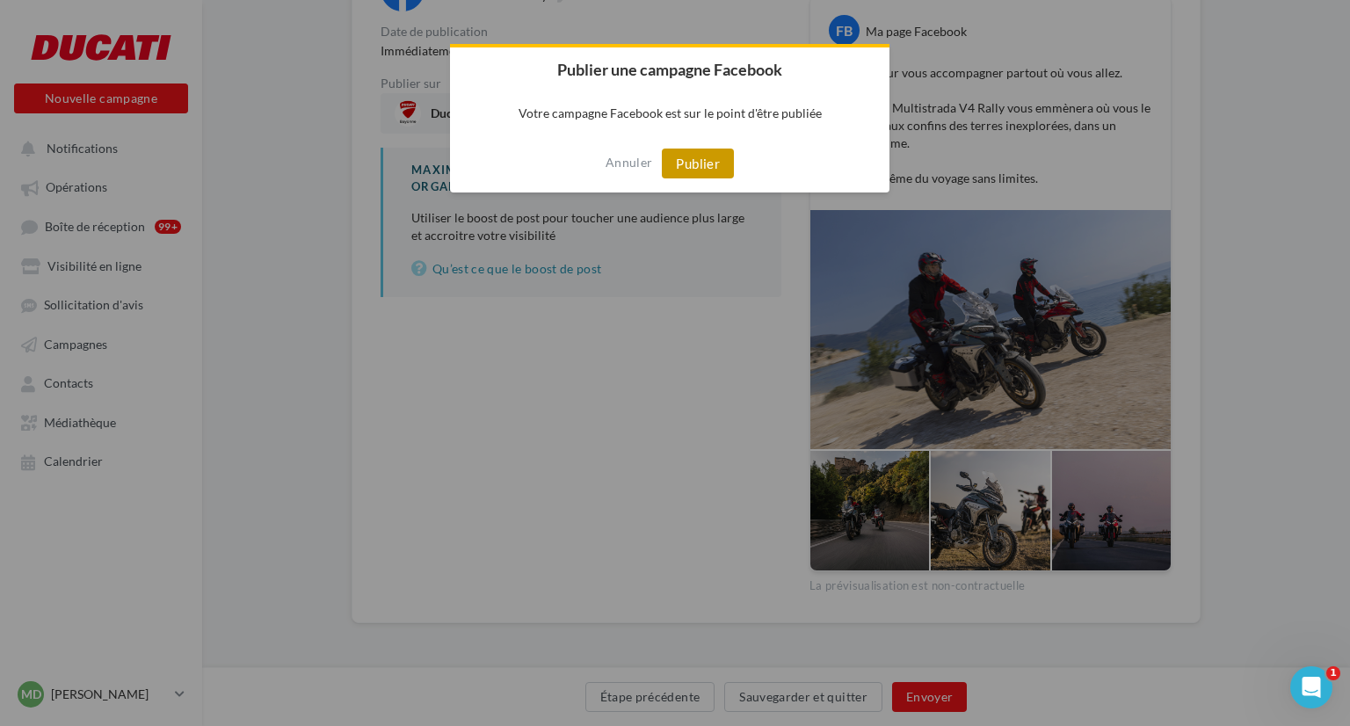
click at [703, 166] on button "Publier" at bounding box center [698, 164] width 72 height 30
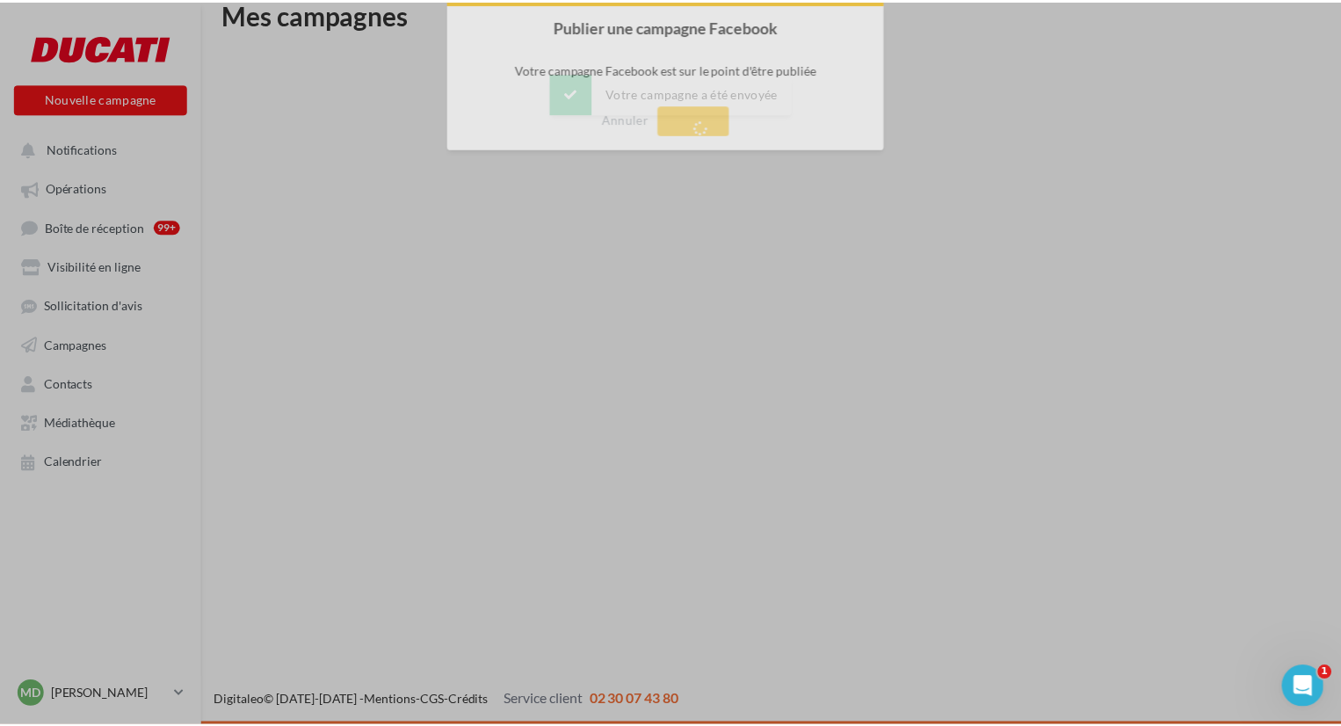
scroll to position [28, 0]
